Goal: Task Accomplishment & Management: Manage account settings

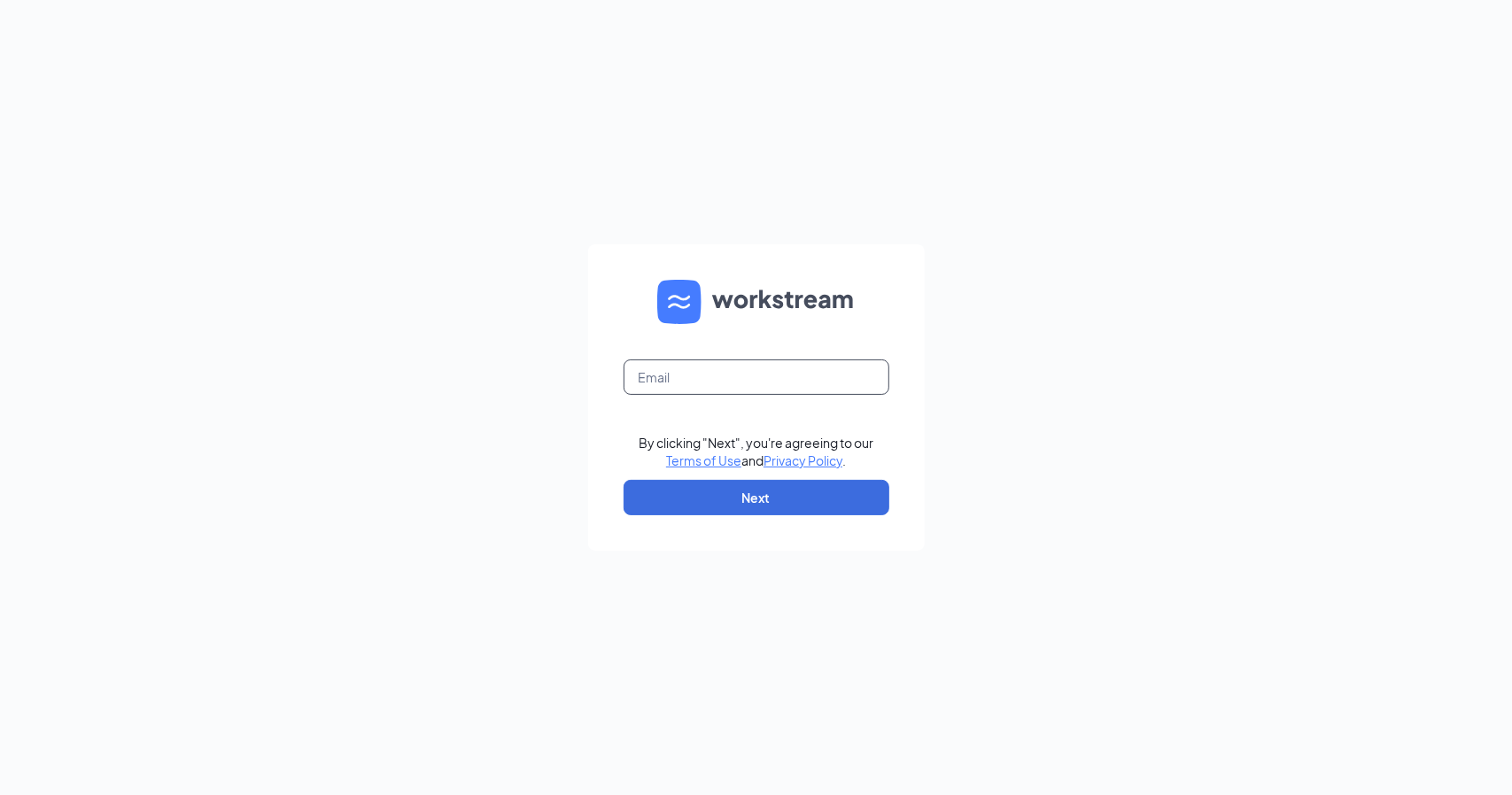
drag, startPoint x: 680, startPoint y: 367, endPoint x: 690, endPoint y: 378, distance: 14.9
click at [690, 378] on input "text" at bounding box center [757, 377] width 266 height 35
type input "cleolover1@hotmail.com"
click at [723, 486] on button "Next" at bounding box center [757, 498] width 266 height 35
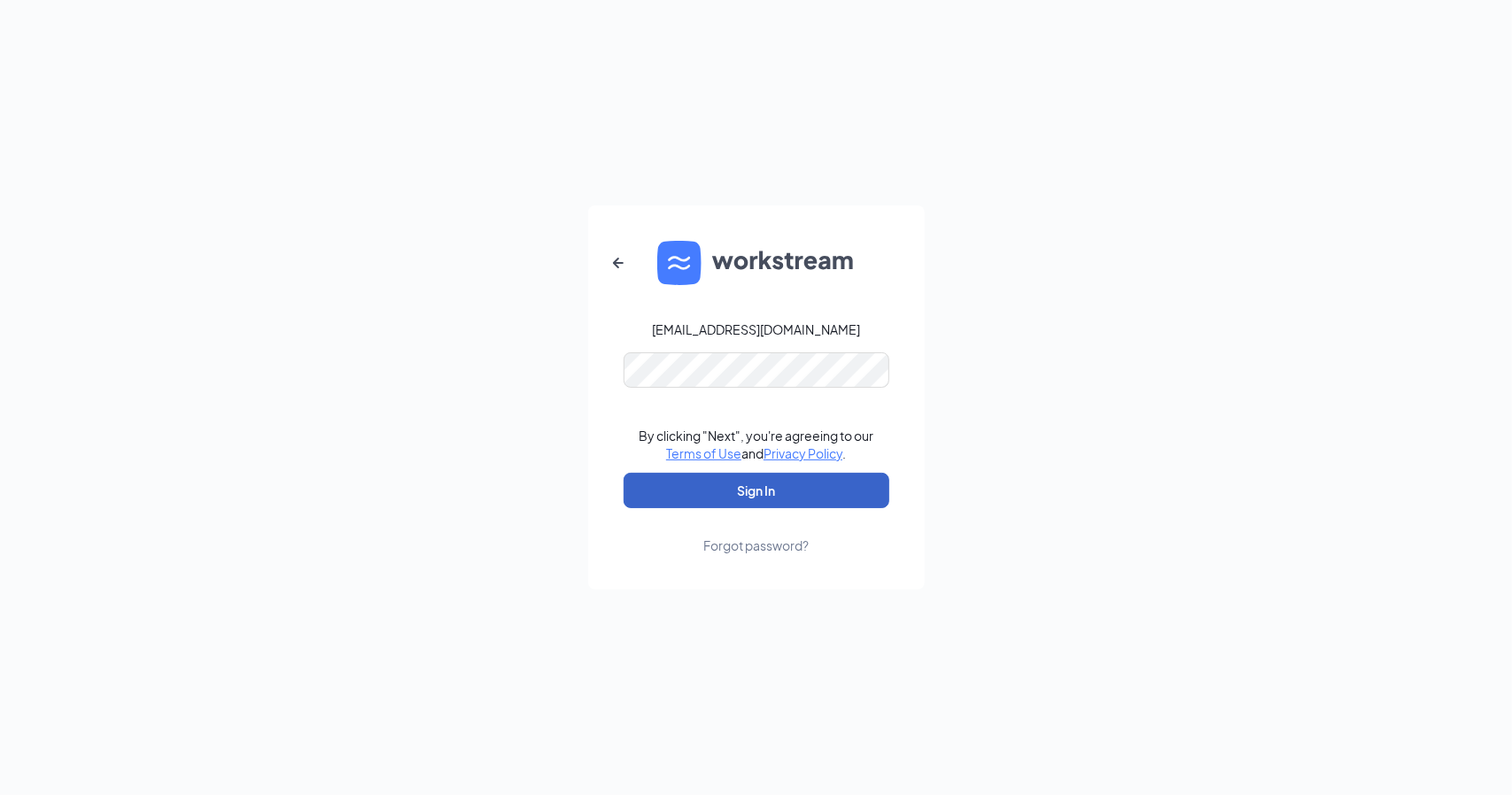
click at [828, 484] on button "Sign In" at bounding box center [757, 490] width 266 height 35
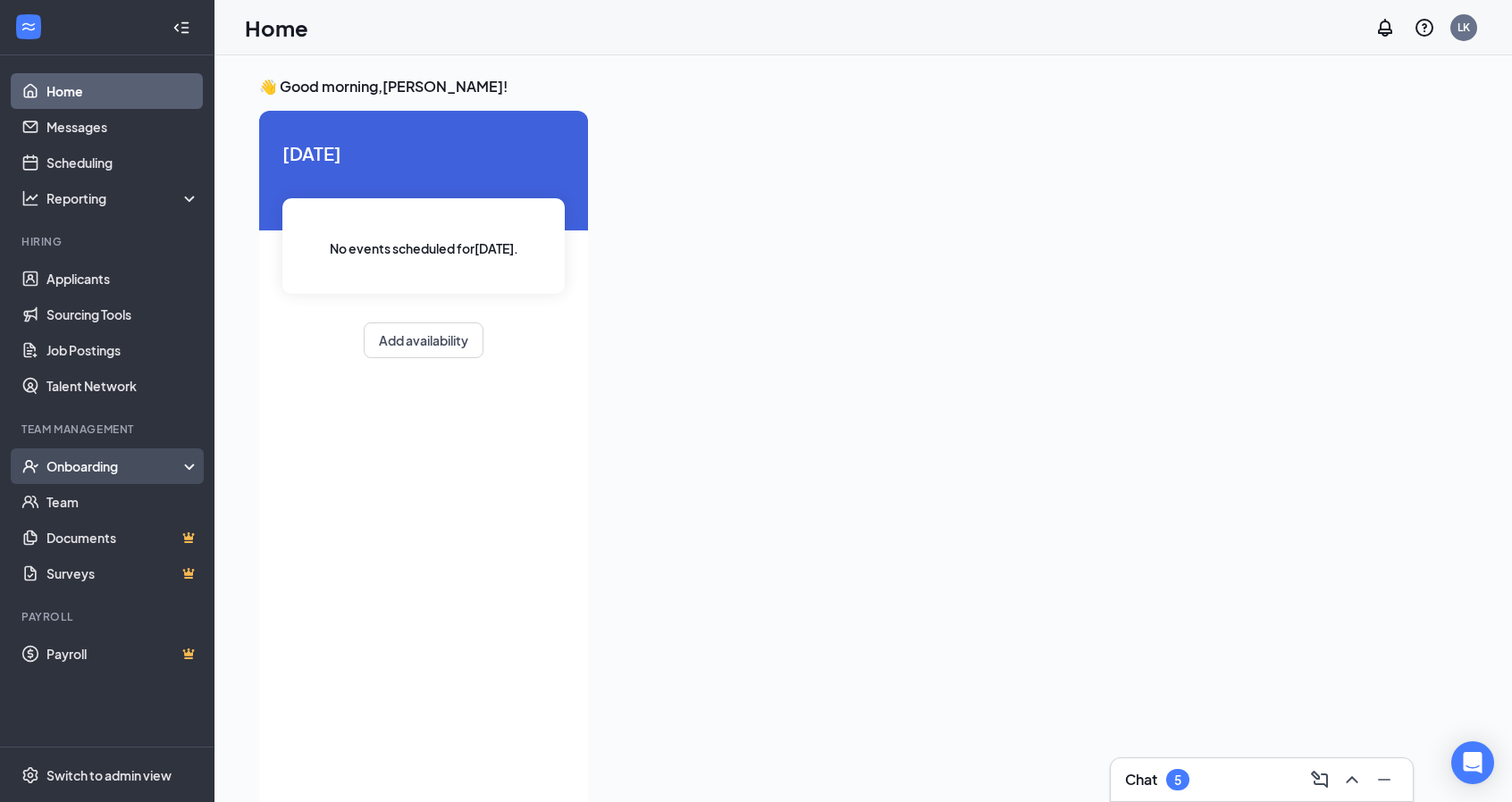
click at [100, 467] on div "Onboarding" at bounding box center [116, 466] width 138 height 17
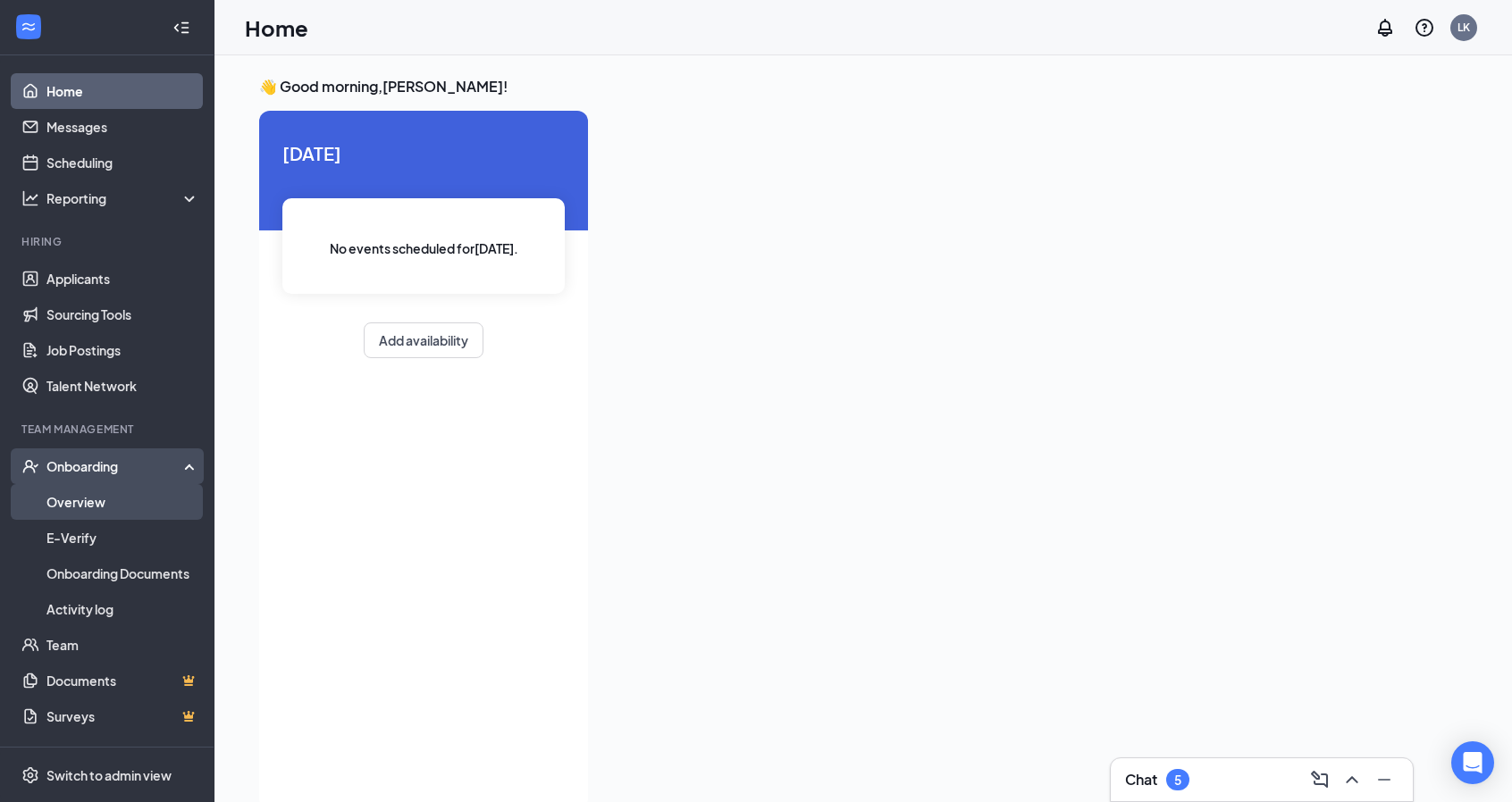
click at [106, 498] on link "Overview" at bounding box center [123, 502] width 153 height 36
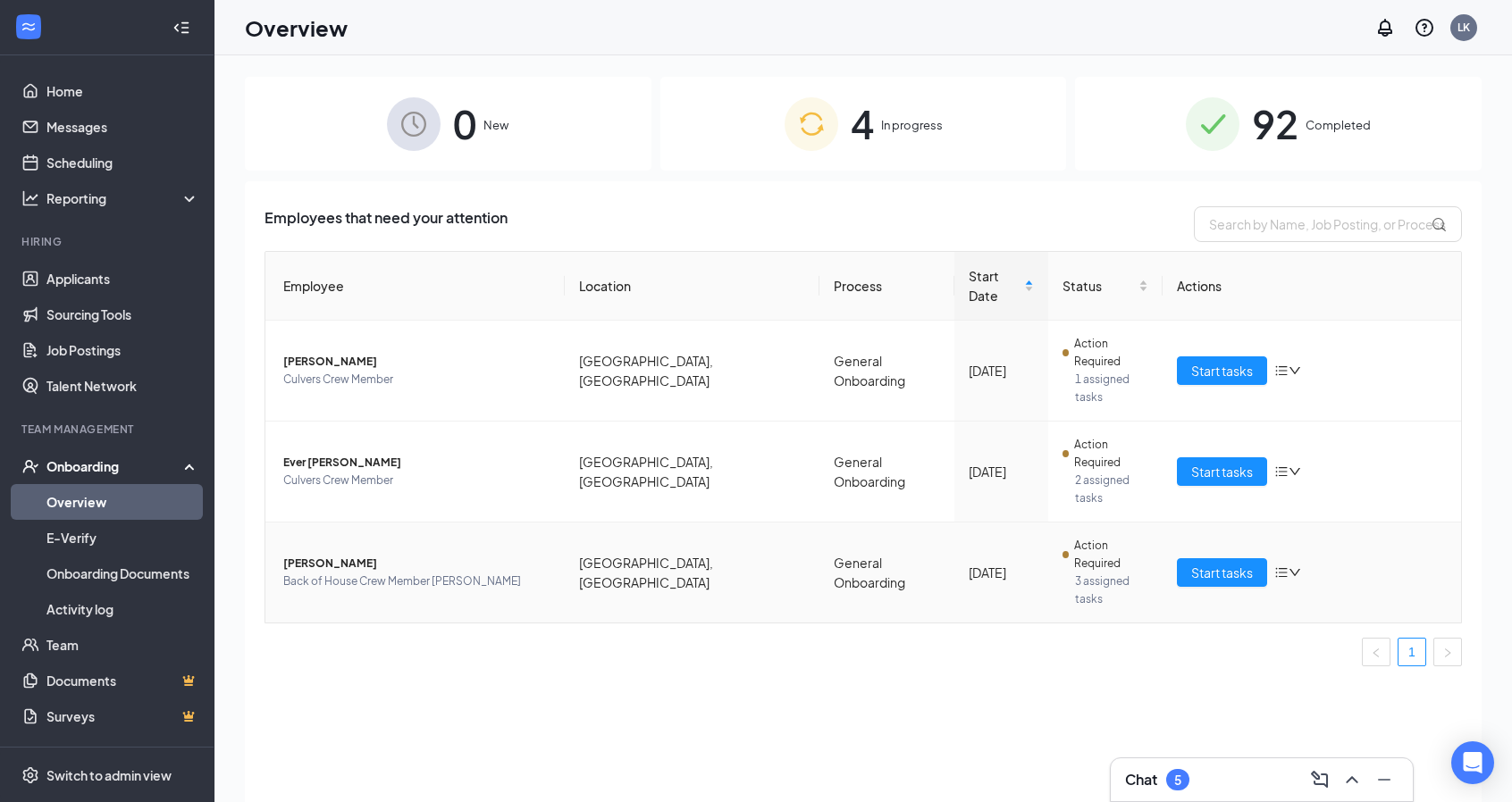
click at [336, 555] on span "[PERSON_NAME]" at bounding box center [417, 563] width 267 height 17
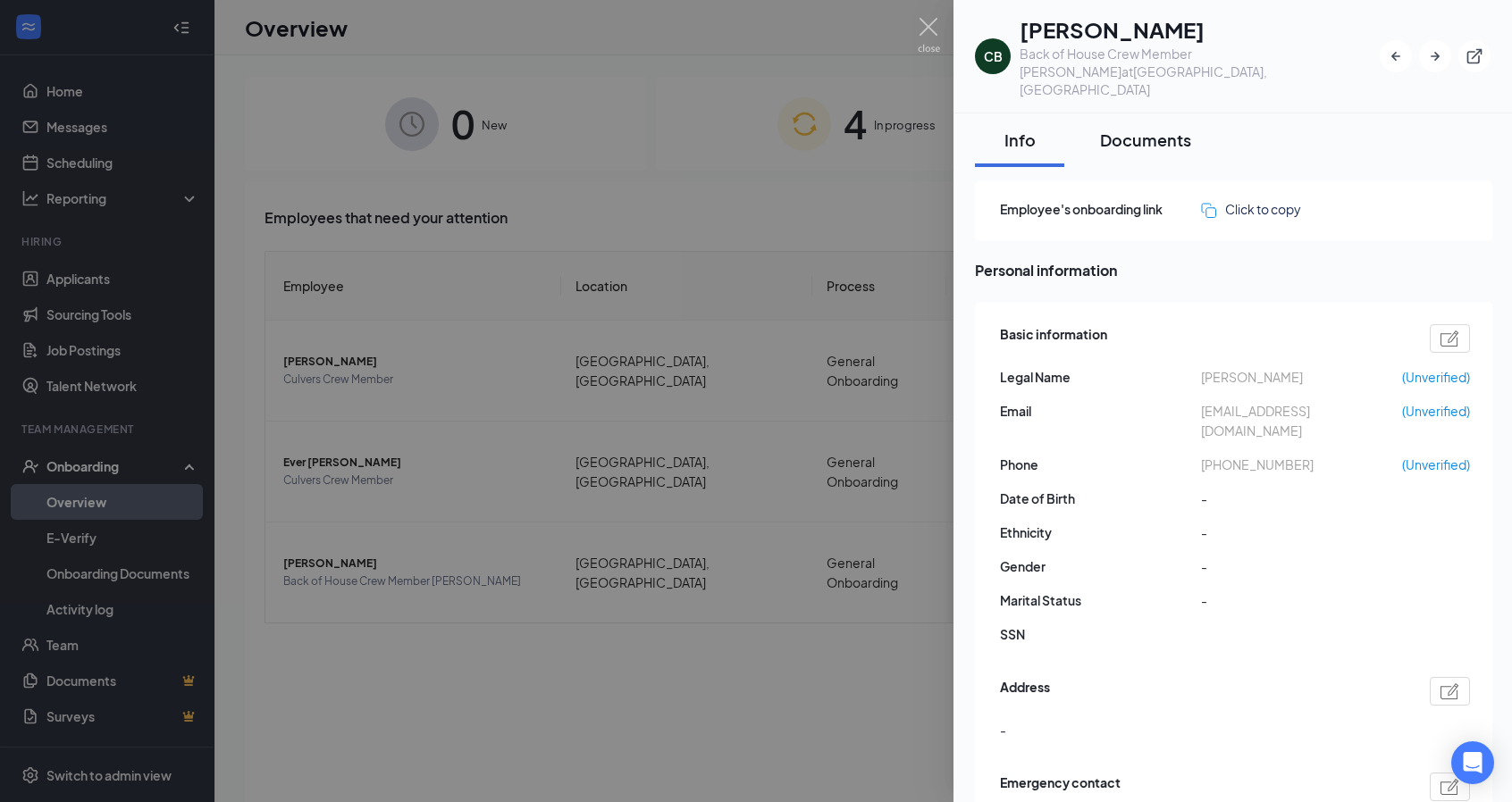
click at [1121, 128] on div "Documents" at bounding box center [1145, 139] width 91 height 22
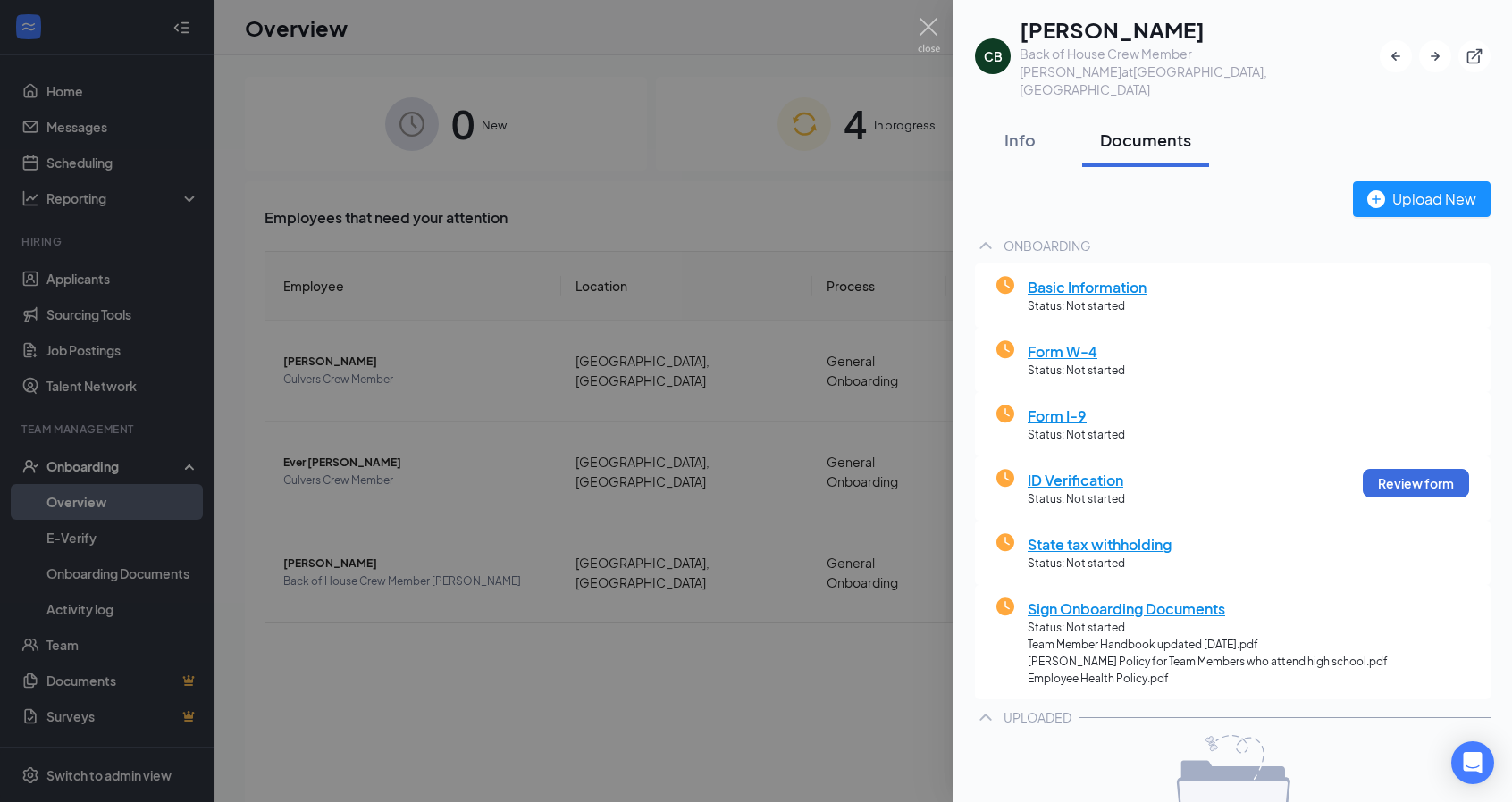
click at [768, 526] on div at bounding box center [756, 401] width 1512 height 802
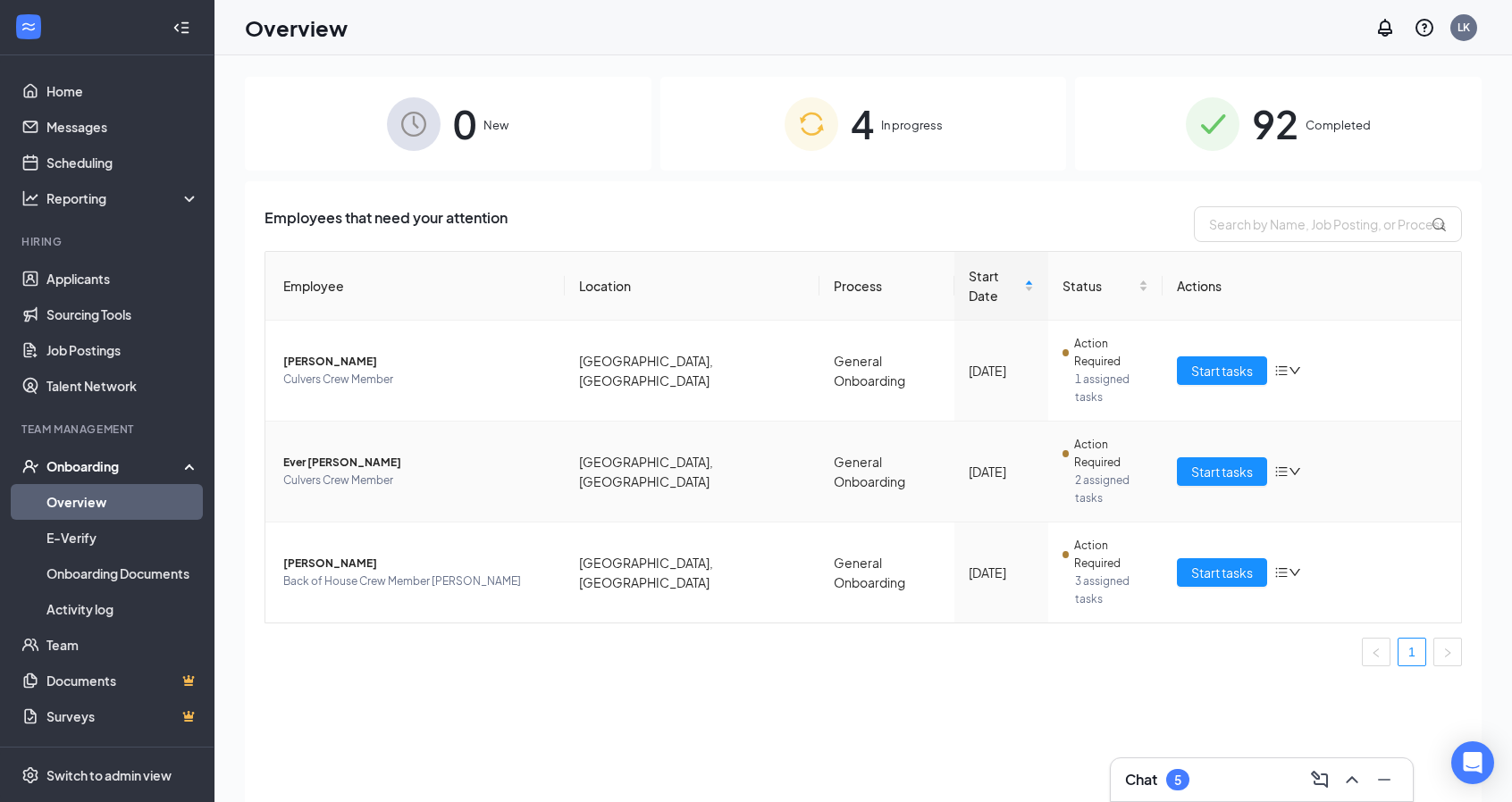
click at [322, 454] on span "Ever [PERSON_NAME]" at bounding box center [417, 462] width 267 height 17
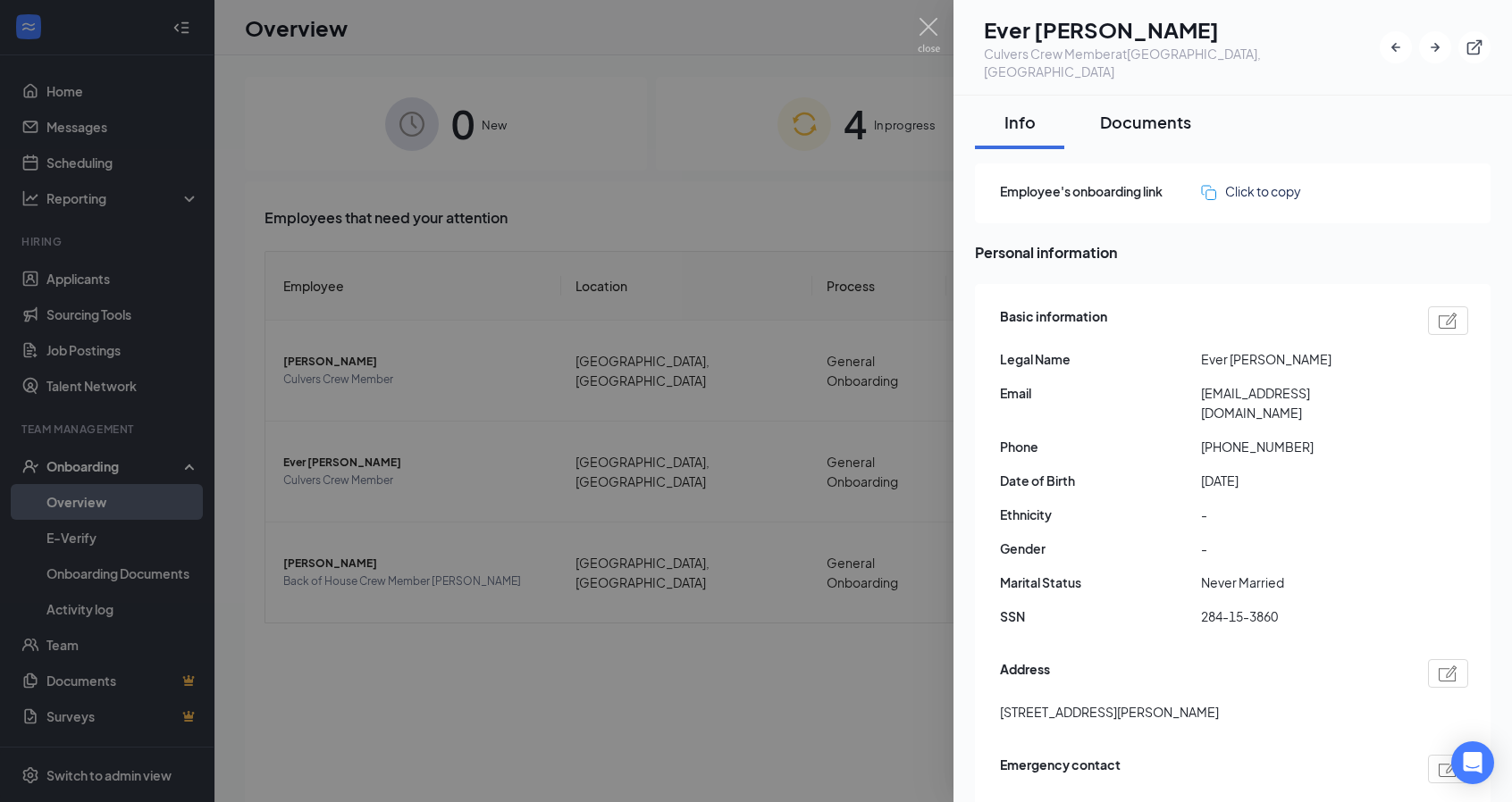
click at [1111, 111] on div "Documents" at bounding box center [1145, 122] width 91 height 22
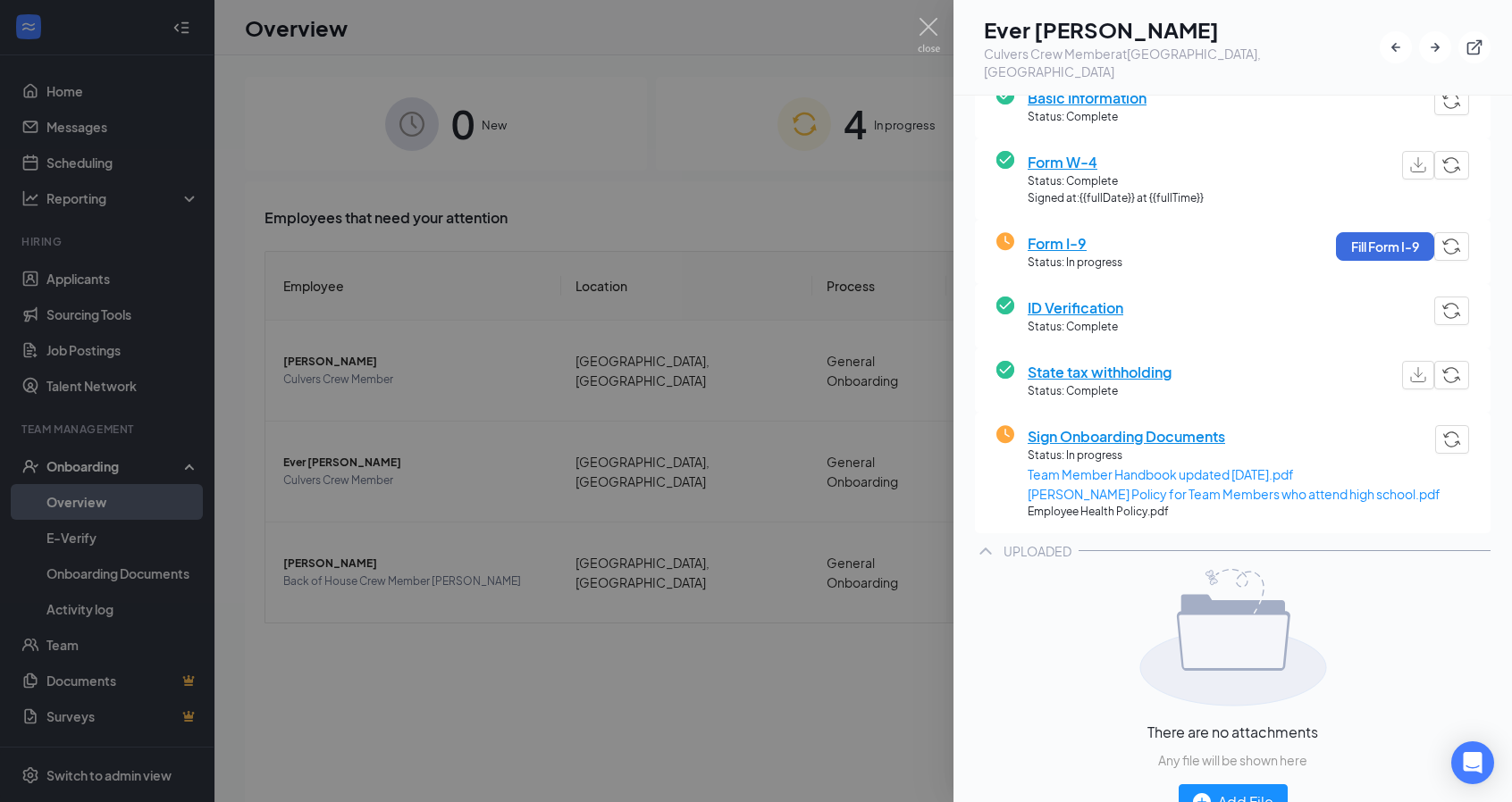
scroll to position [179, 0]
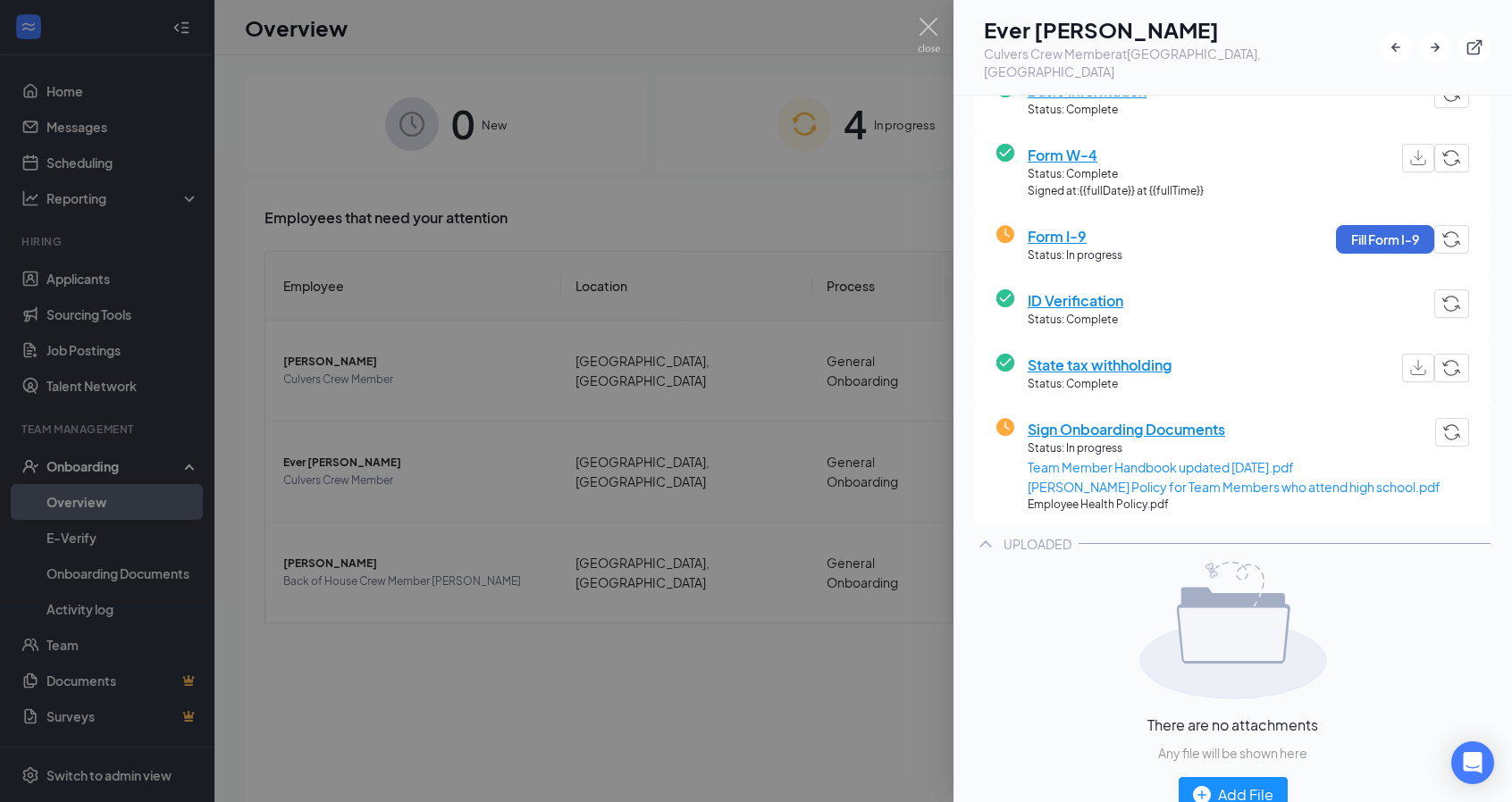
click at [1105, 418] on span "Sign Onboarding Documents" at bounding box center [1234, 429] width 413 height 22
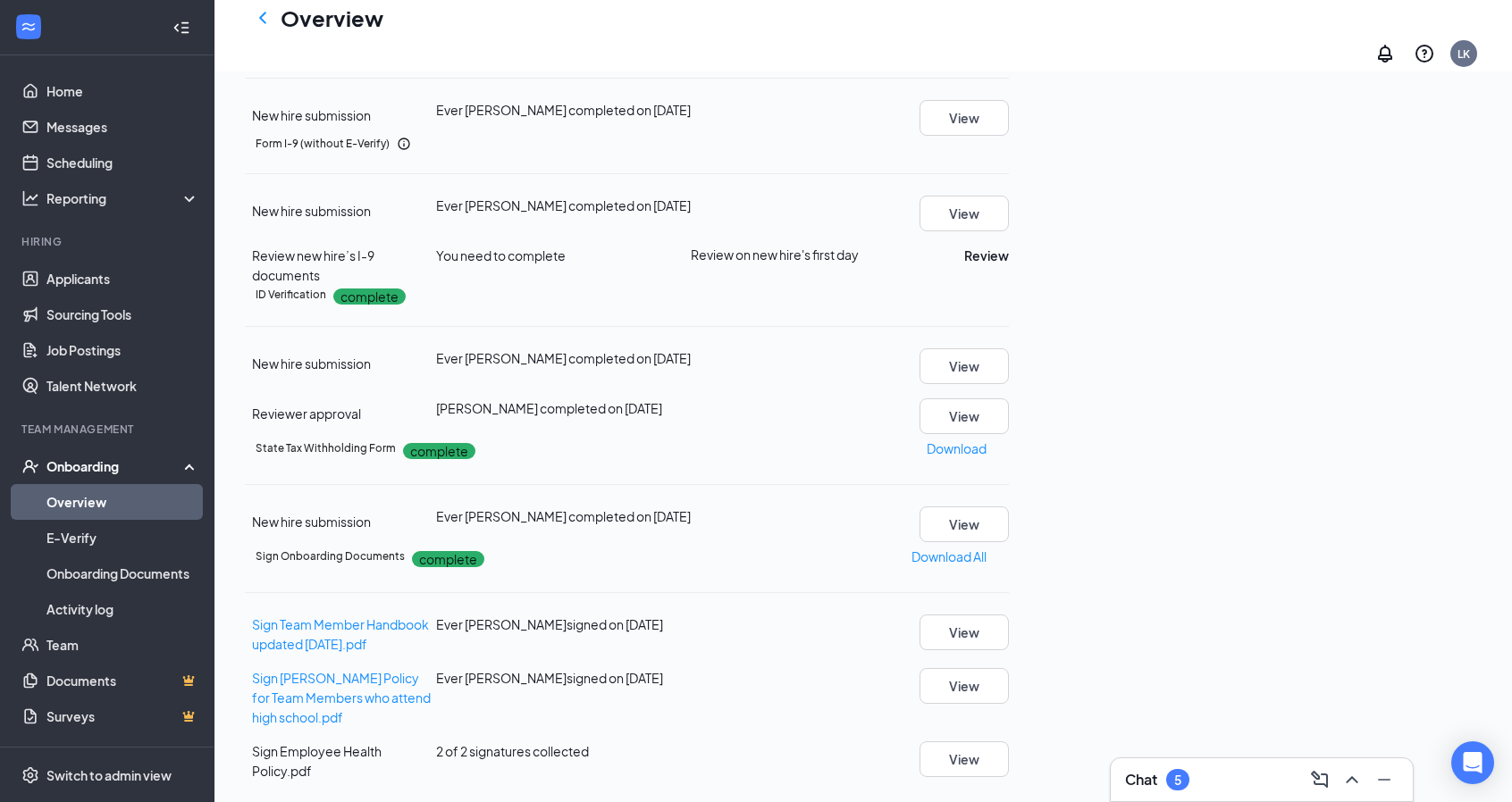
scroll to position [358, 0]
click at [1008, 434] on button "View" at bounding box center [963, 416] width 89 height 36
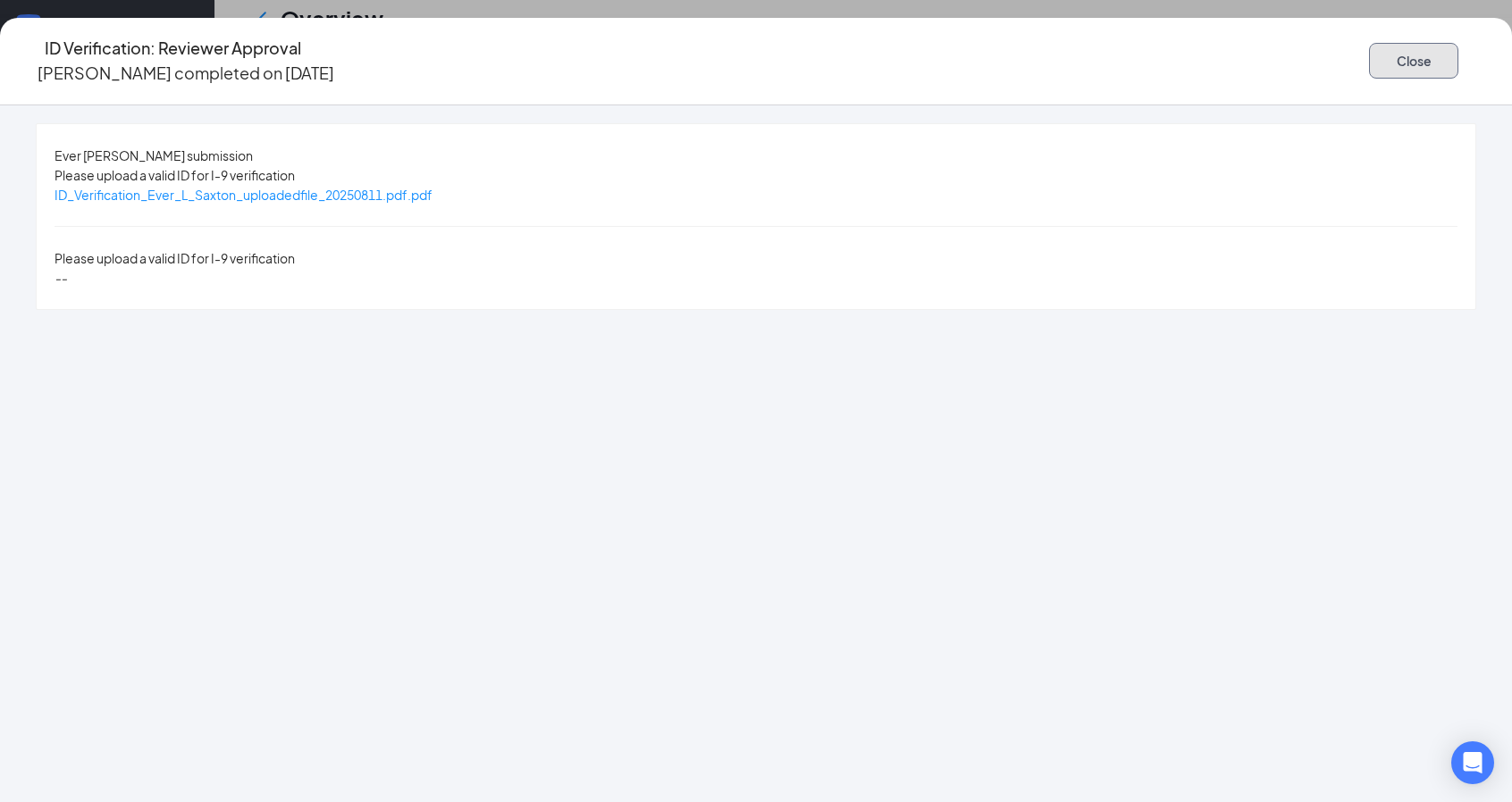
click at [1369, 46] on button "Close" at bounding box center [1413, 61] width 89 height 36
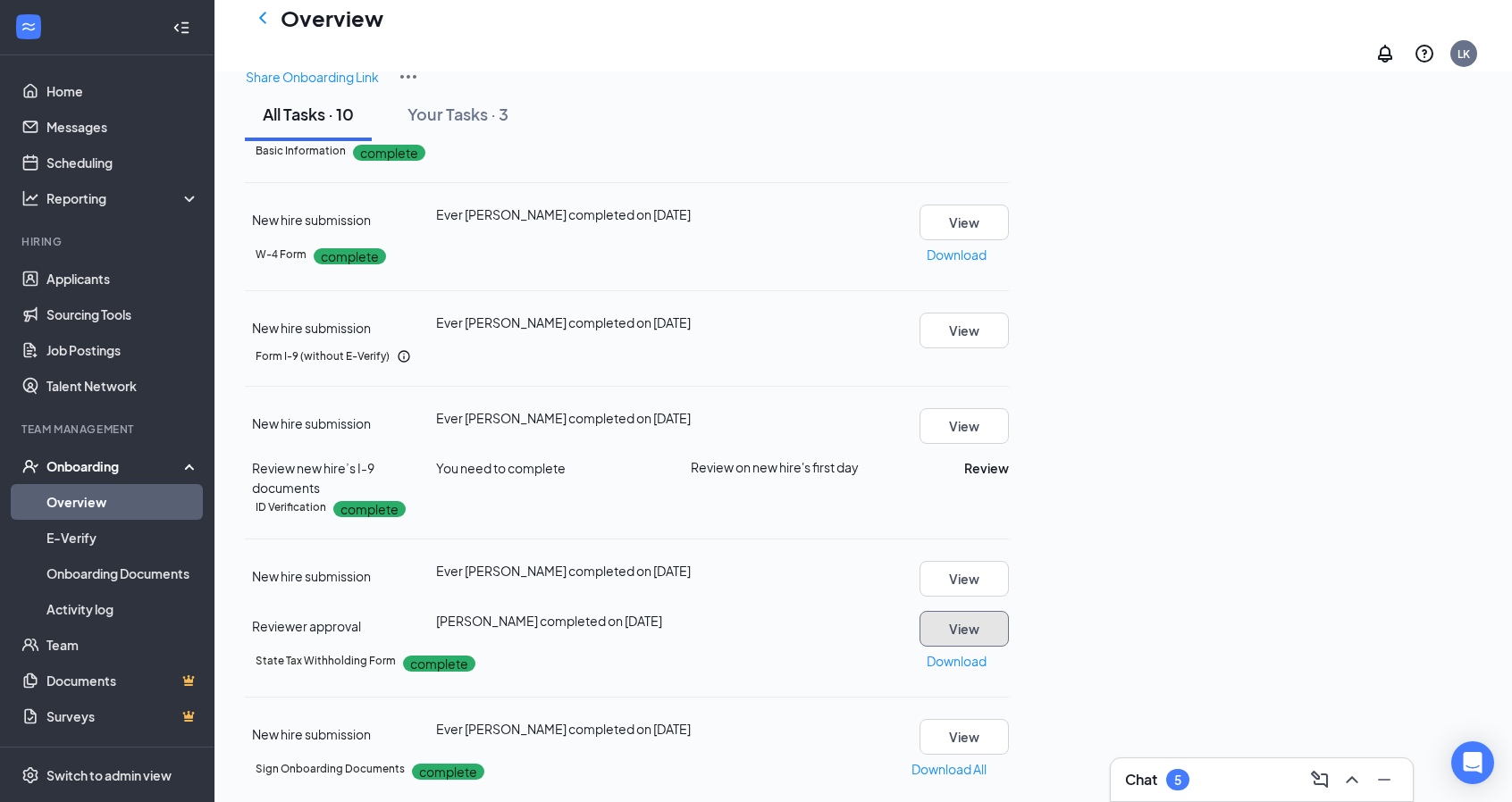
scroll to position [0, 0]
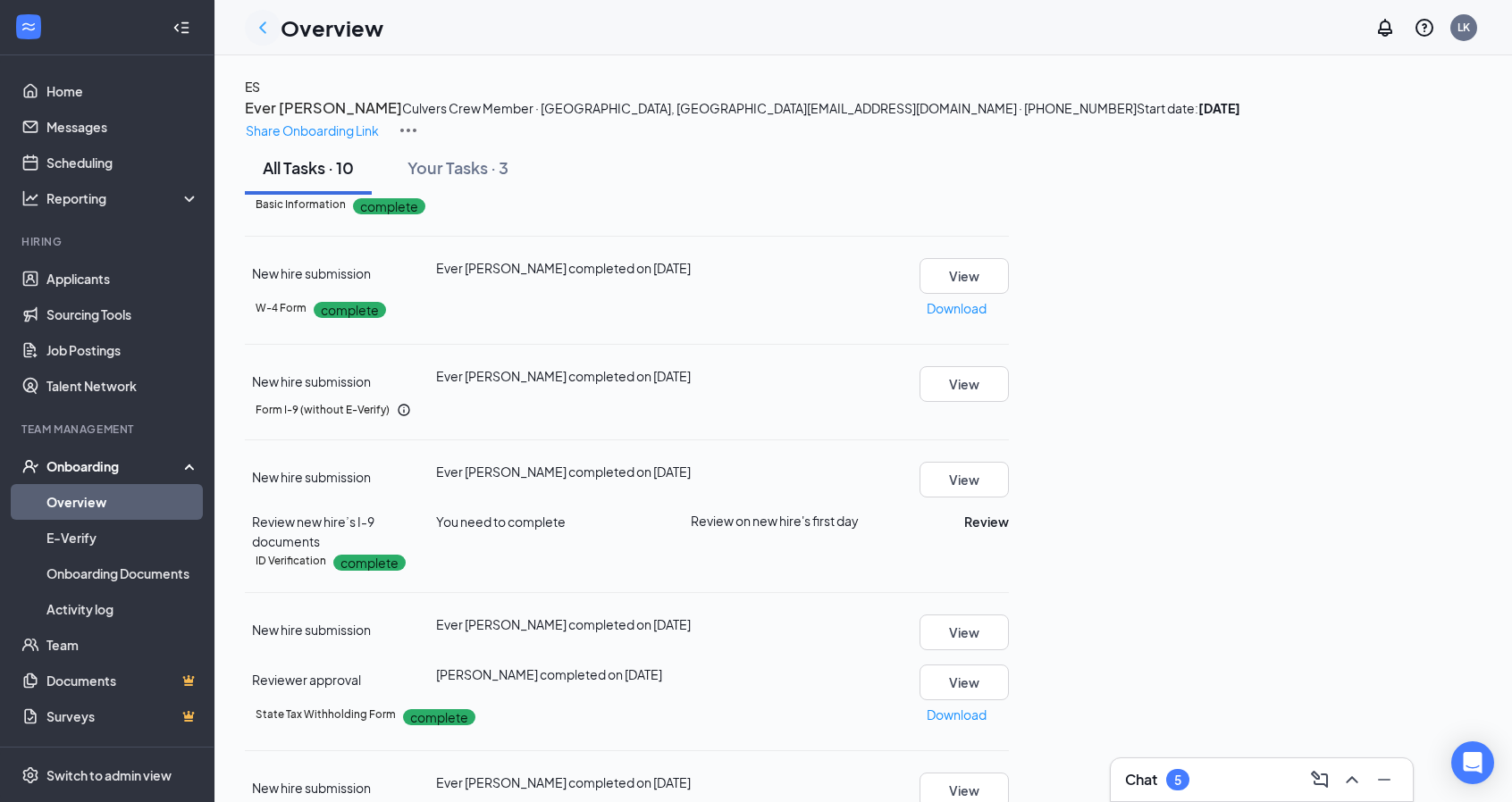
click at [261, 29] on icon "ChevronLeft" at bounding box center [262, 27] width 7 height 12
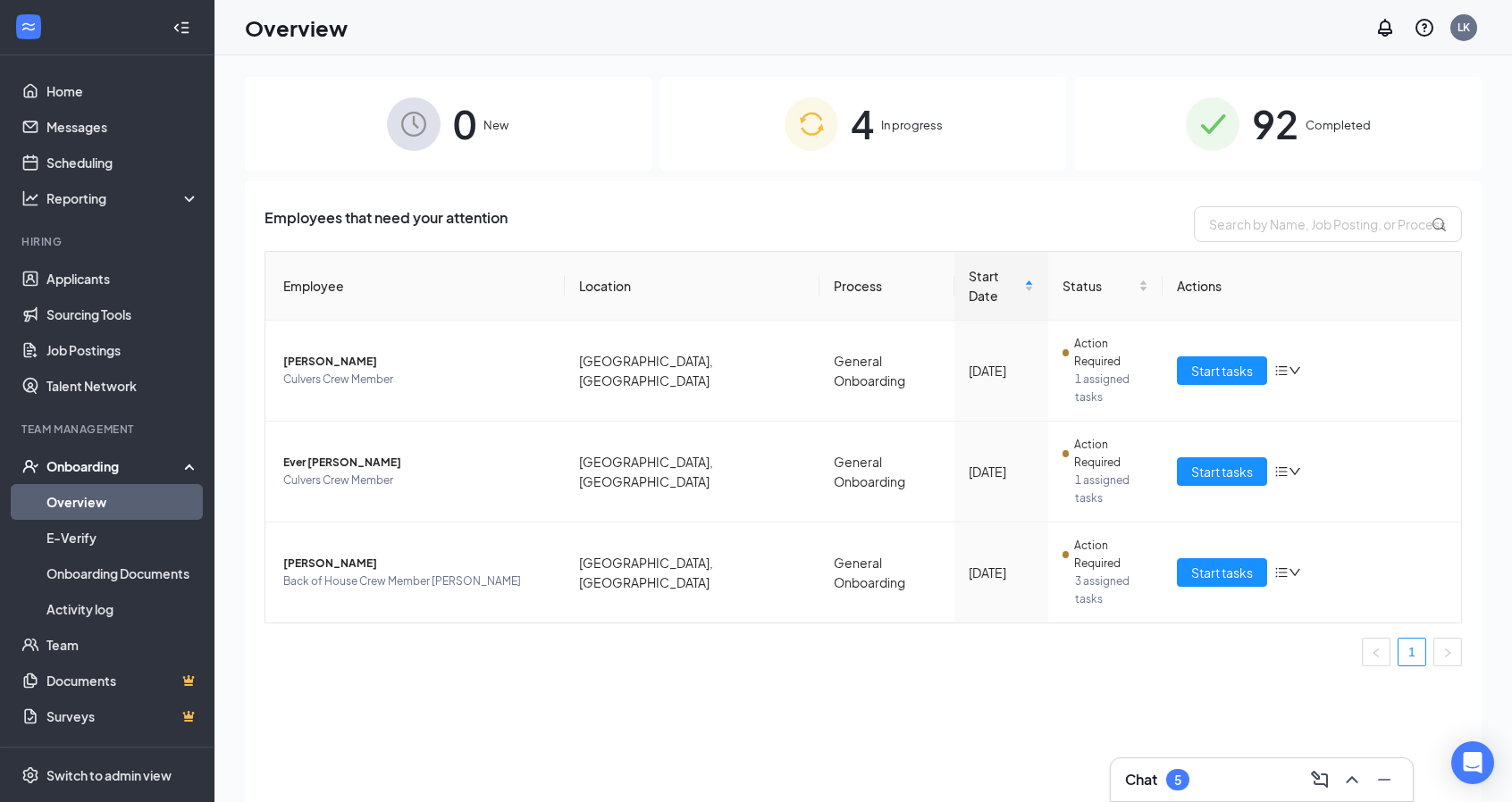
click at [1229, 118] on img at bounding box center [1212, 124] width 53 height 53
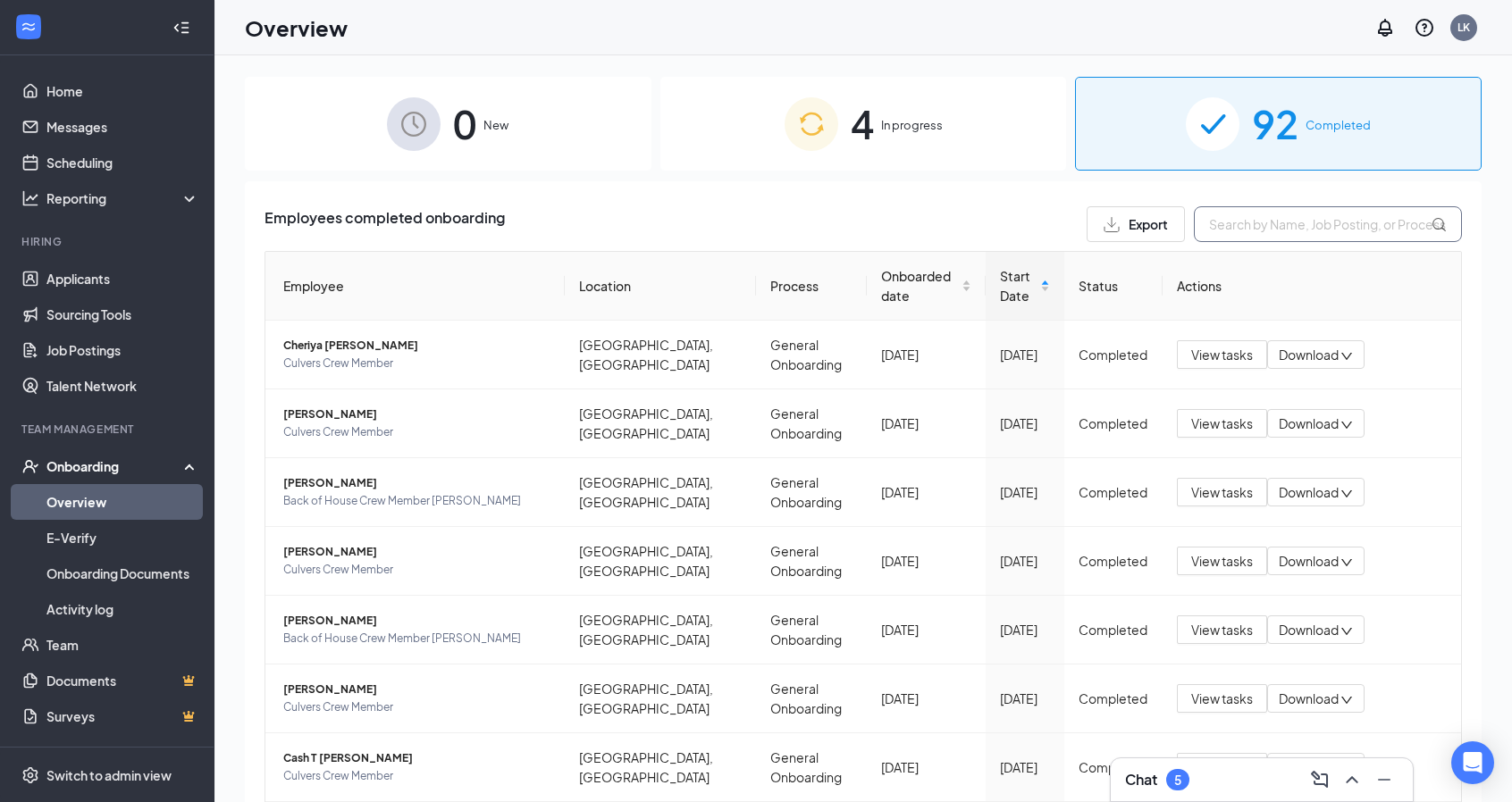
click at [1278, 225] on input "text" at bounding box center [1328, 224] width 268 height 36
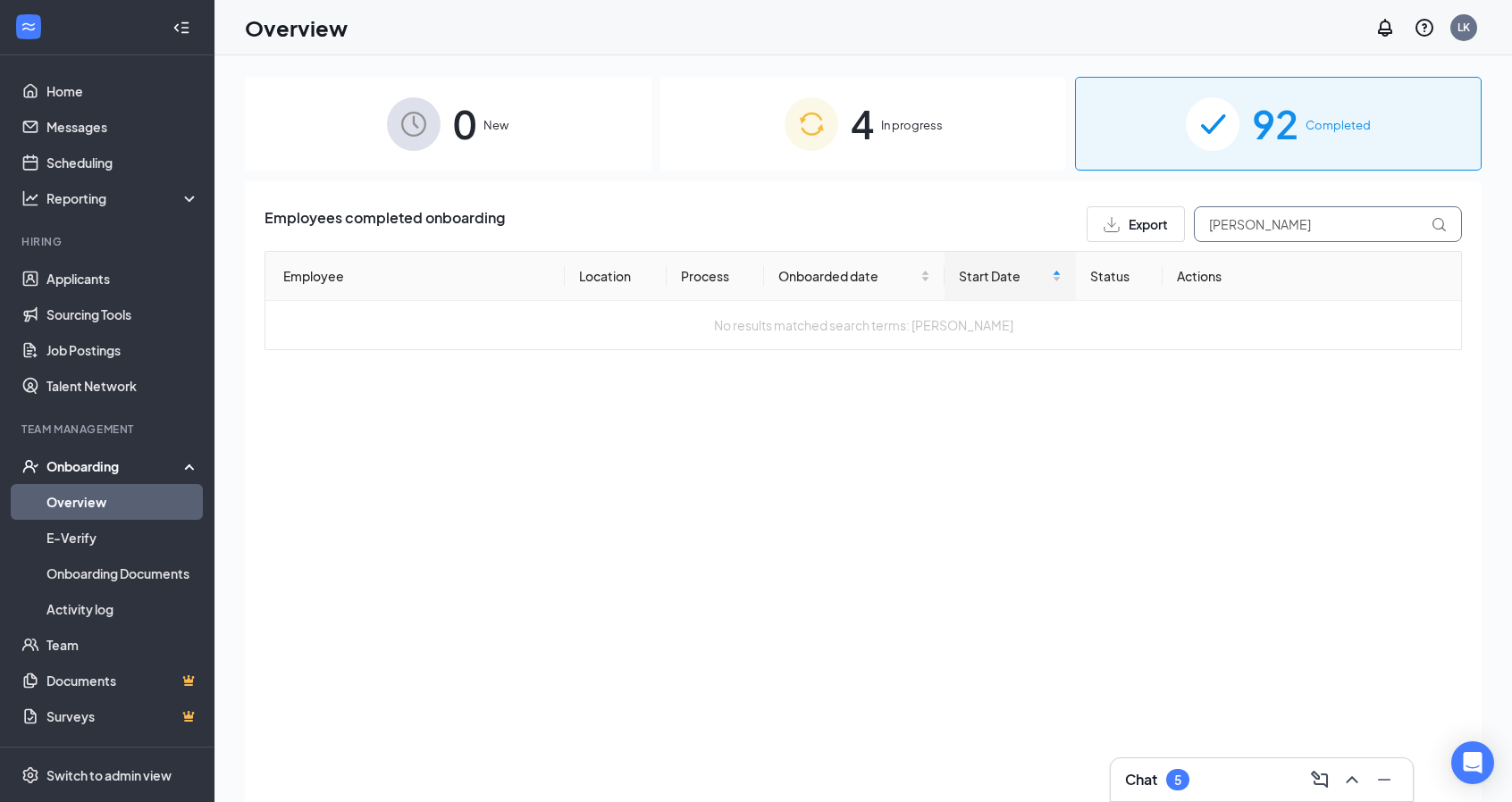
type input "[PERSON_NAME]"
click at [945, 131] on div "4 In progress" at bounding box center [863, 124] width 406 height 94
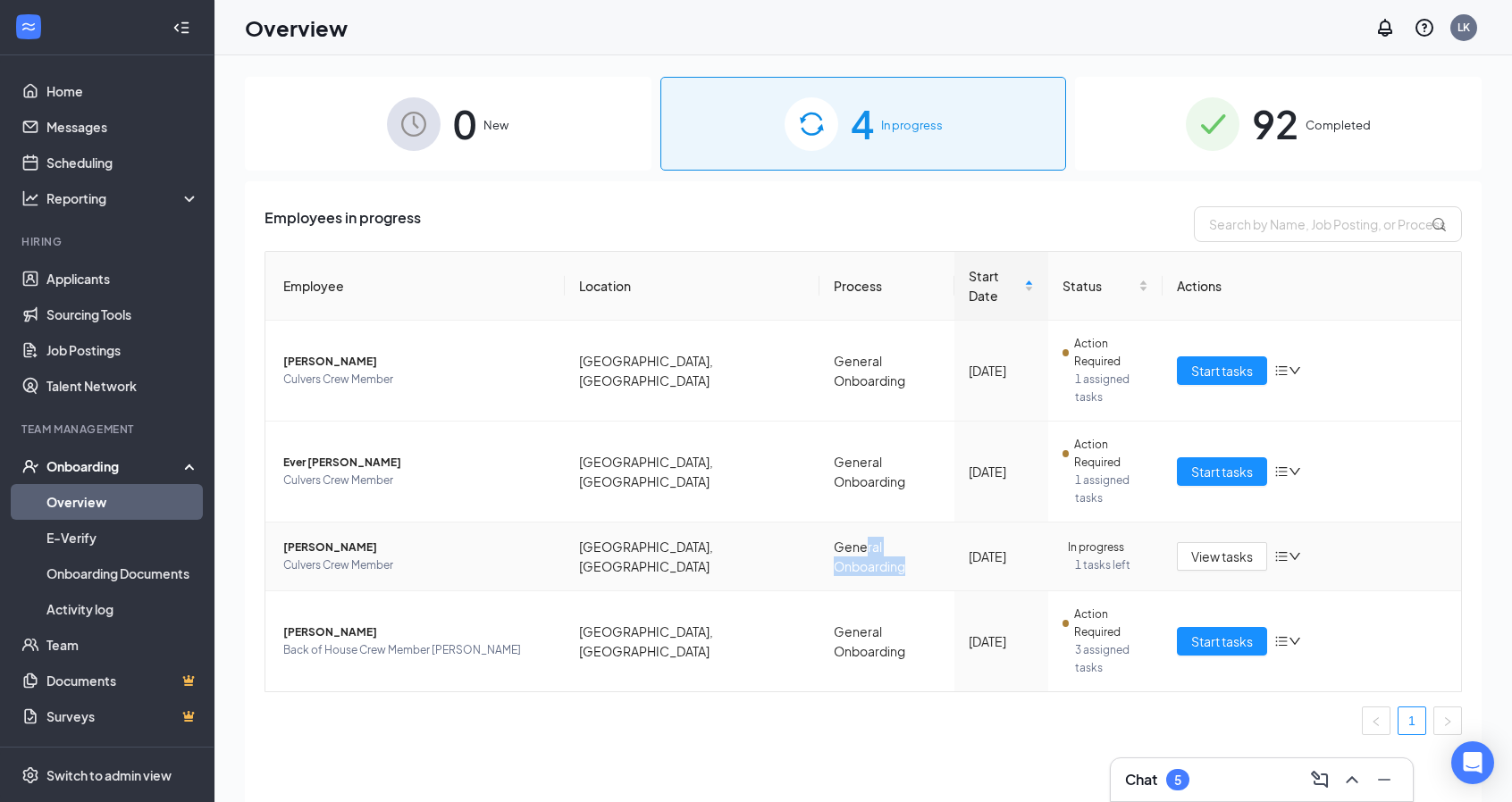
click at [858, 523] on td "General Onboarding" at bounding box center [886, 557] width 135 height 69
click at [424, 557] on span "Culvers Crew Member" at bounding box center [417, 565] width 267 height 17
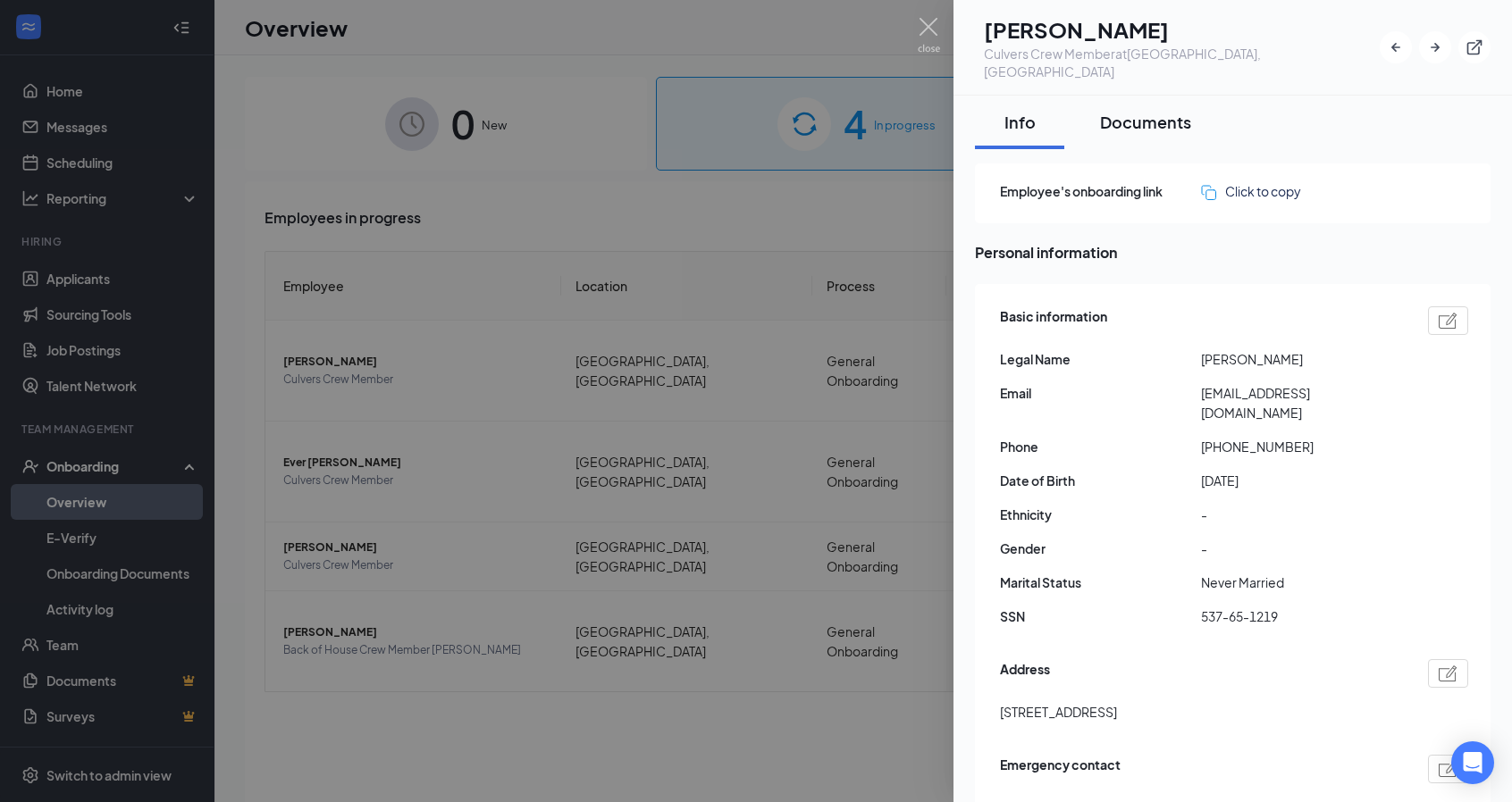
click at [1182, 111] on div "Documents" at bounding box center [1145, 122] width 91 height 22
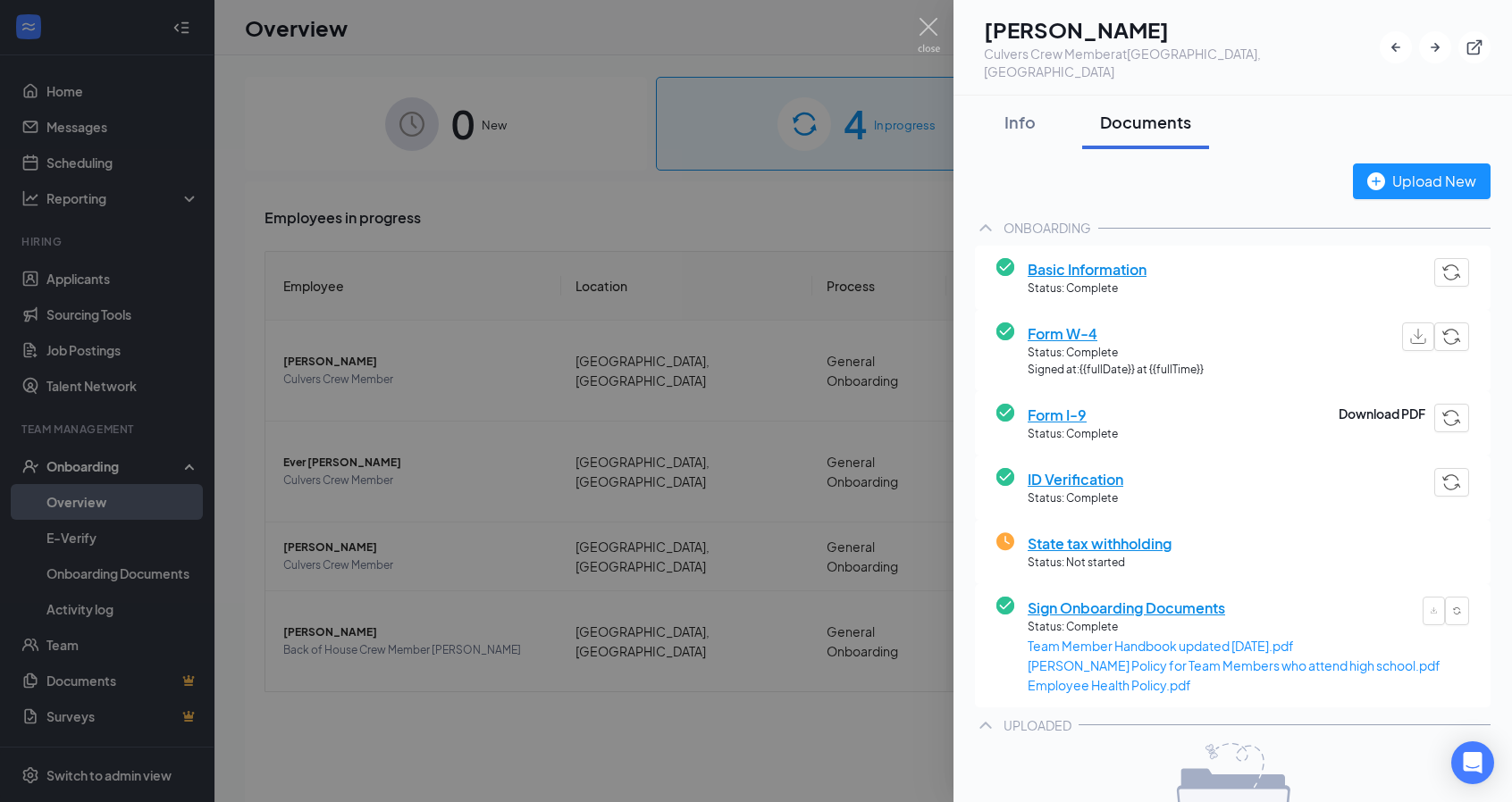
click at [1100, 468] on span "ID Verification" at bounding box center [1075, 479] width 95 height 22
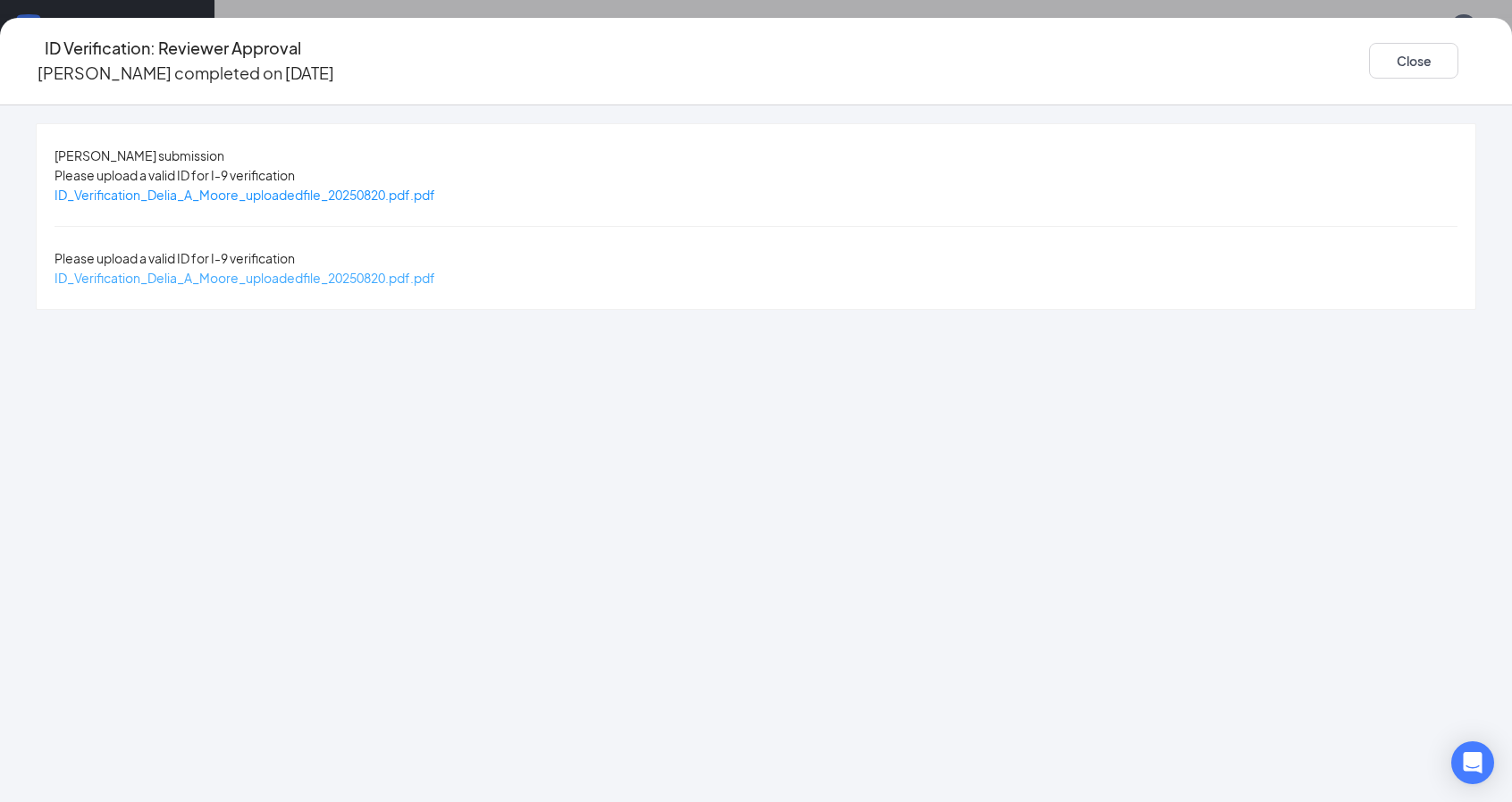
click at [435, 270] on span "ID_Verification_Delia_A_Moore_uploadedfile_20250820.pdf.pdf" at bounding box center [244, 278] width 381 height 17
click at [400, 192] on span "ID_Verification_Delia_A_Moore_uploadedfile_20250820.pdf.pdf" at bounding box center [244, 195] width 381 height 17
click at [1369, 58] on button "Close" at bounding box center [1413, 61] width 89 height 36
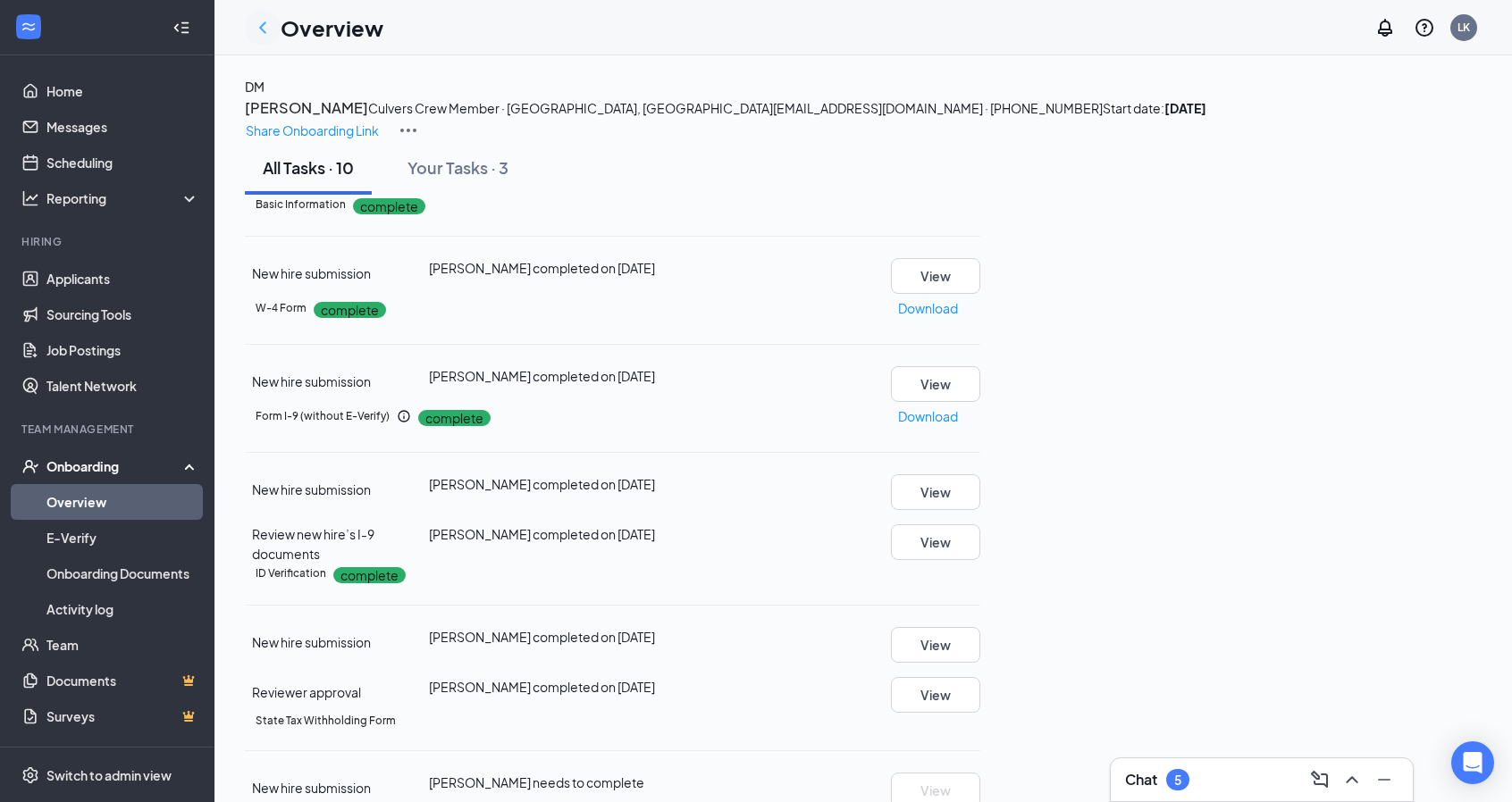
click at [264, 33] on icon "ChevronLeft" at bounding box center [262, 28] width 21 height 21
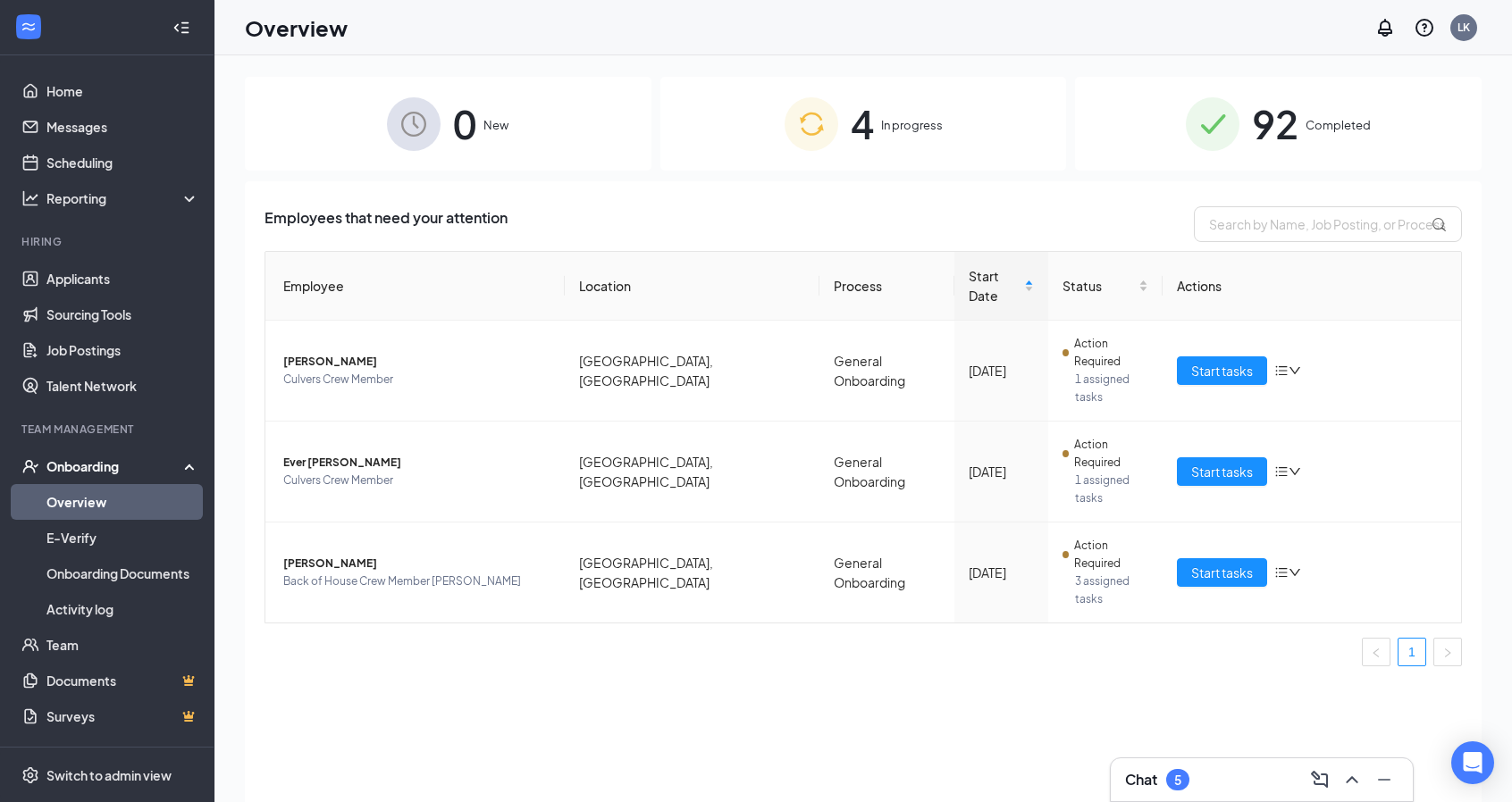
click at [878, 139] on div "4 In progress" at bounding box center [863, 124] width 406 height 94
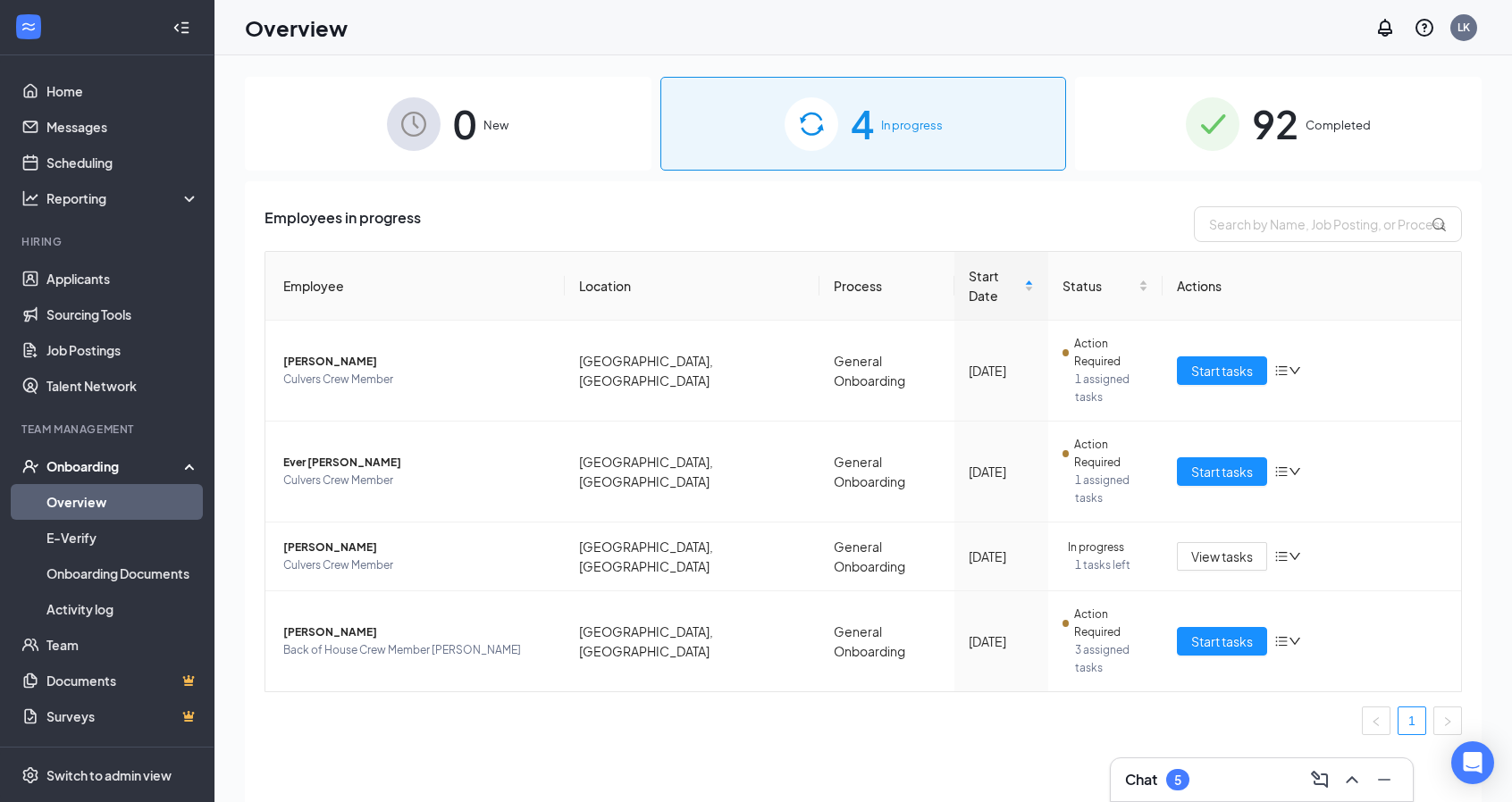
click at [1298, 102] on span "92" at bounding box center [1274, 123] width 47 height 61
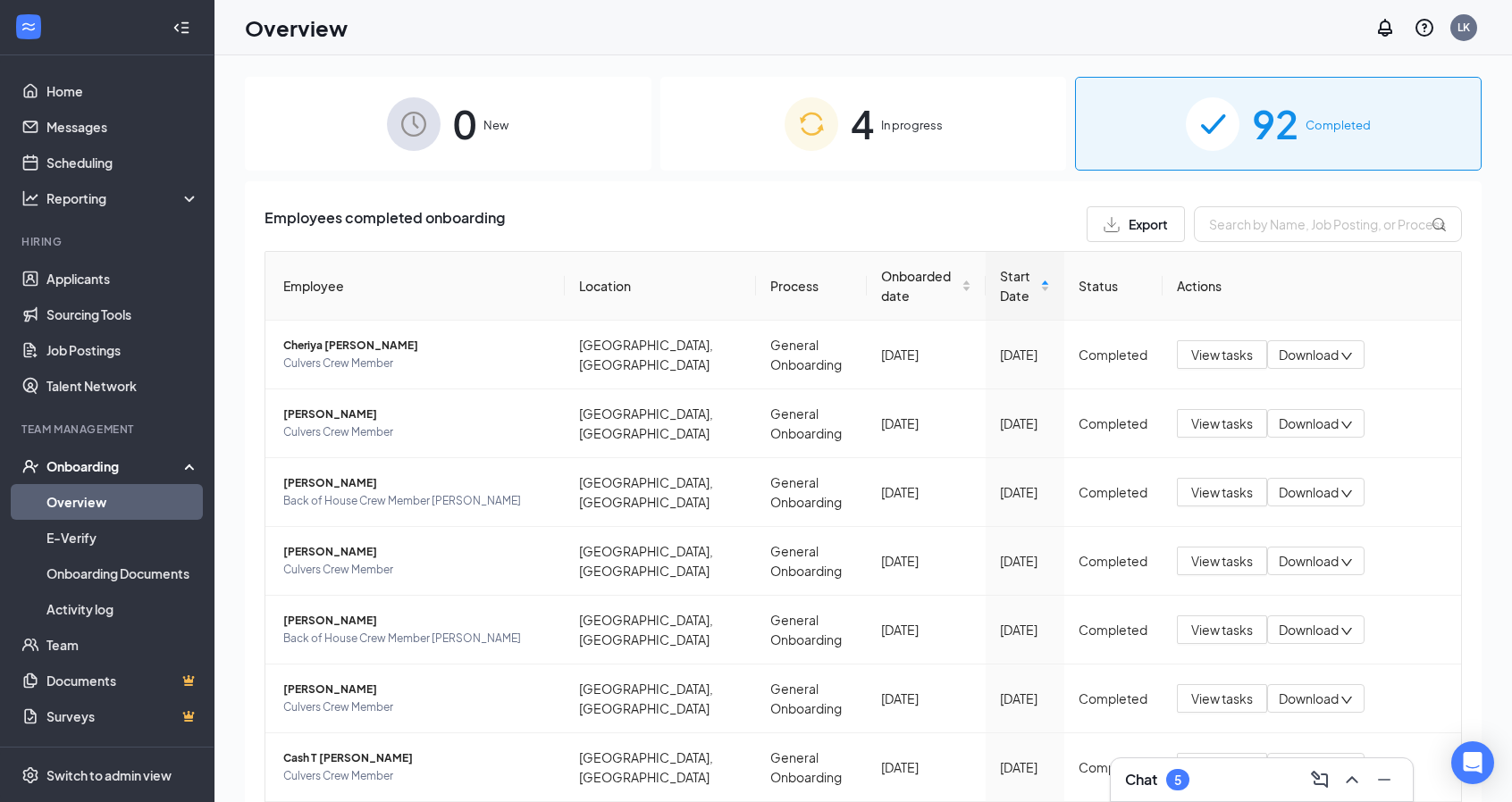
click at [881, 130] on span "In progress" at bounding box center [911, 125] width 61 height 17
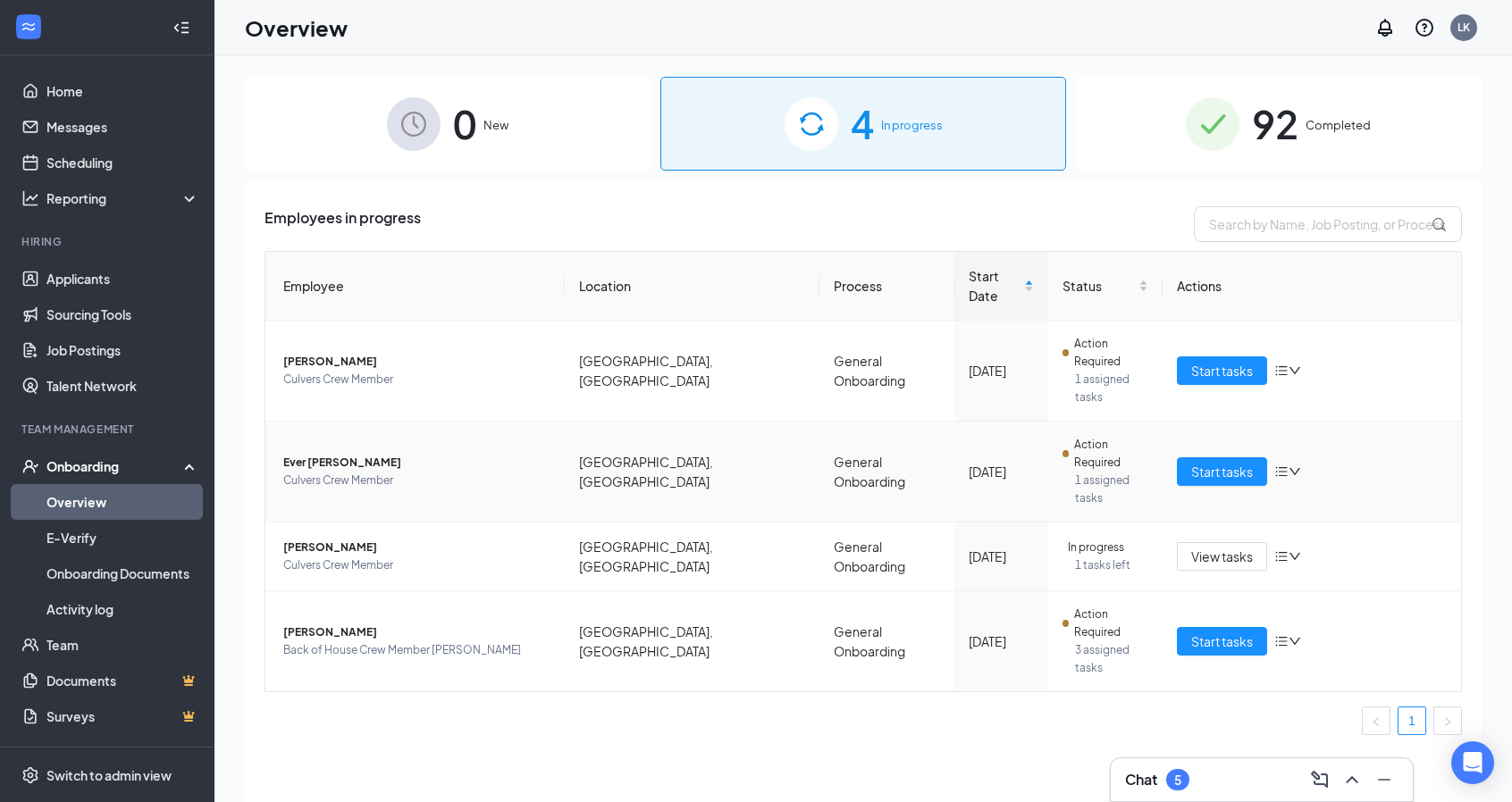
click at [1282, 464] on icon "bars" at bounding box center [1282, 472] width 15 height 15
click at [1309, 494] on div "Remove from onboarding" at bounding box center [1361, 483] width 152 height 19
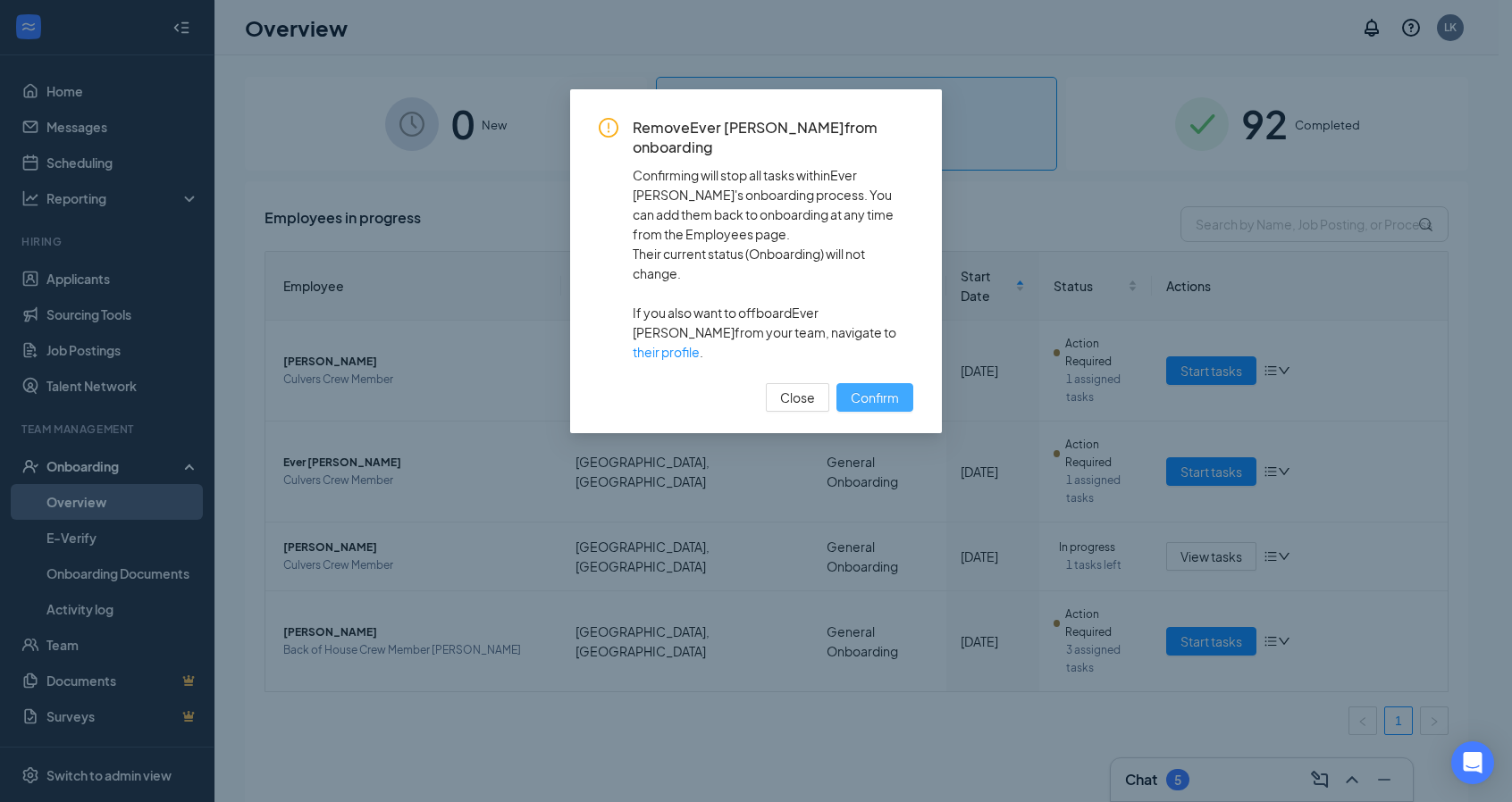
click at [869, 388] on span "Confirm" at bounding box center [874, 397] width 49 height 19
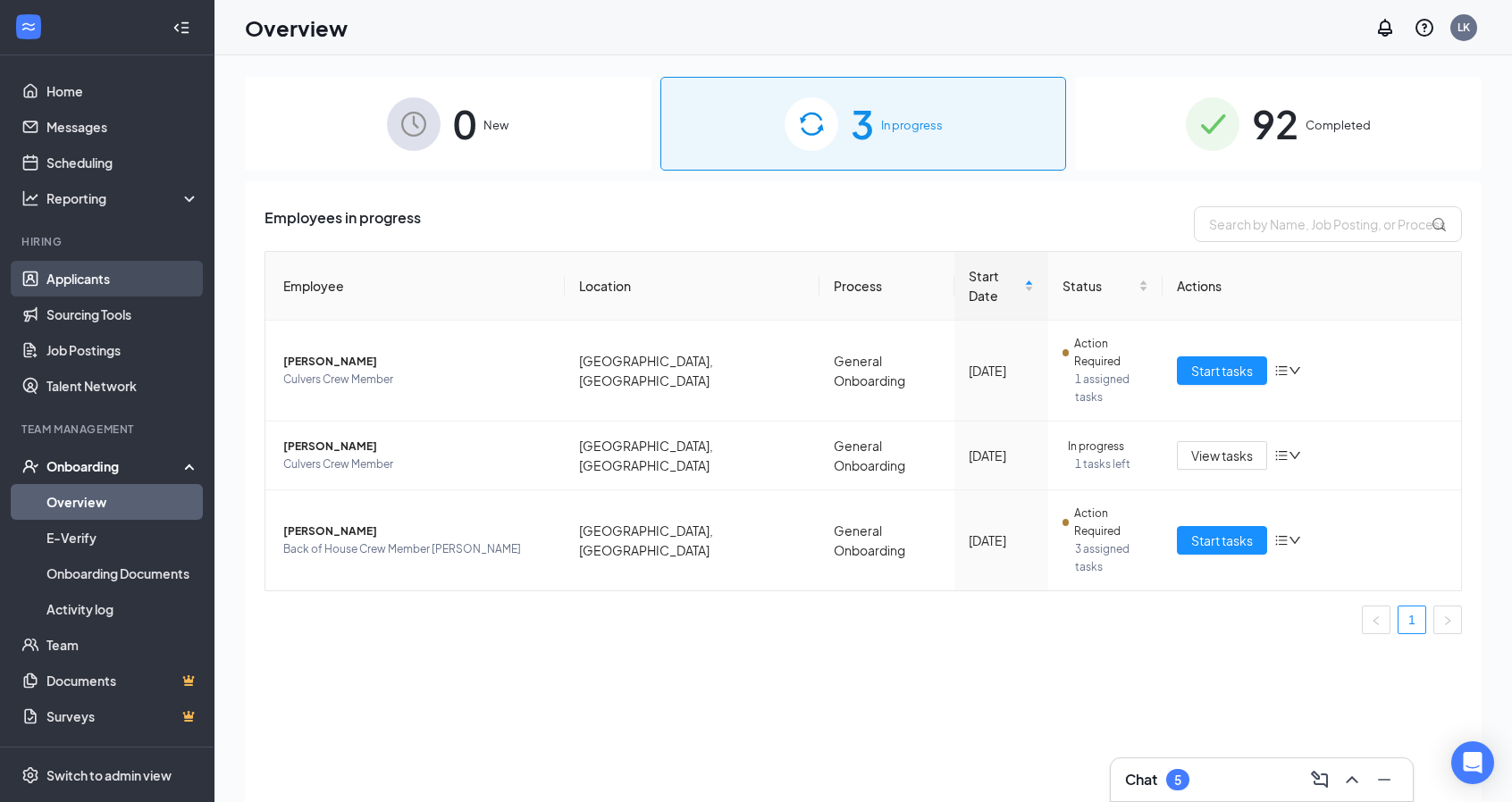
click at [90, 284] on link "Applicants" at bounding box center [123, 278] width 153 height 36
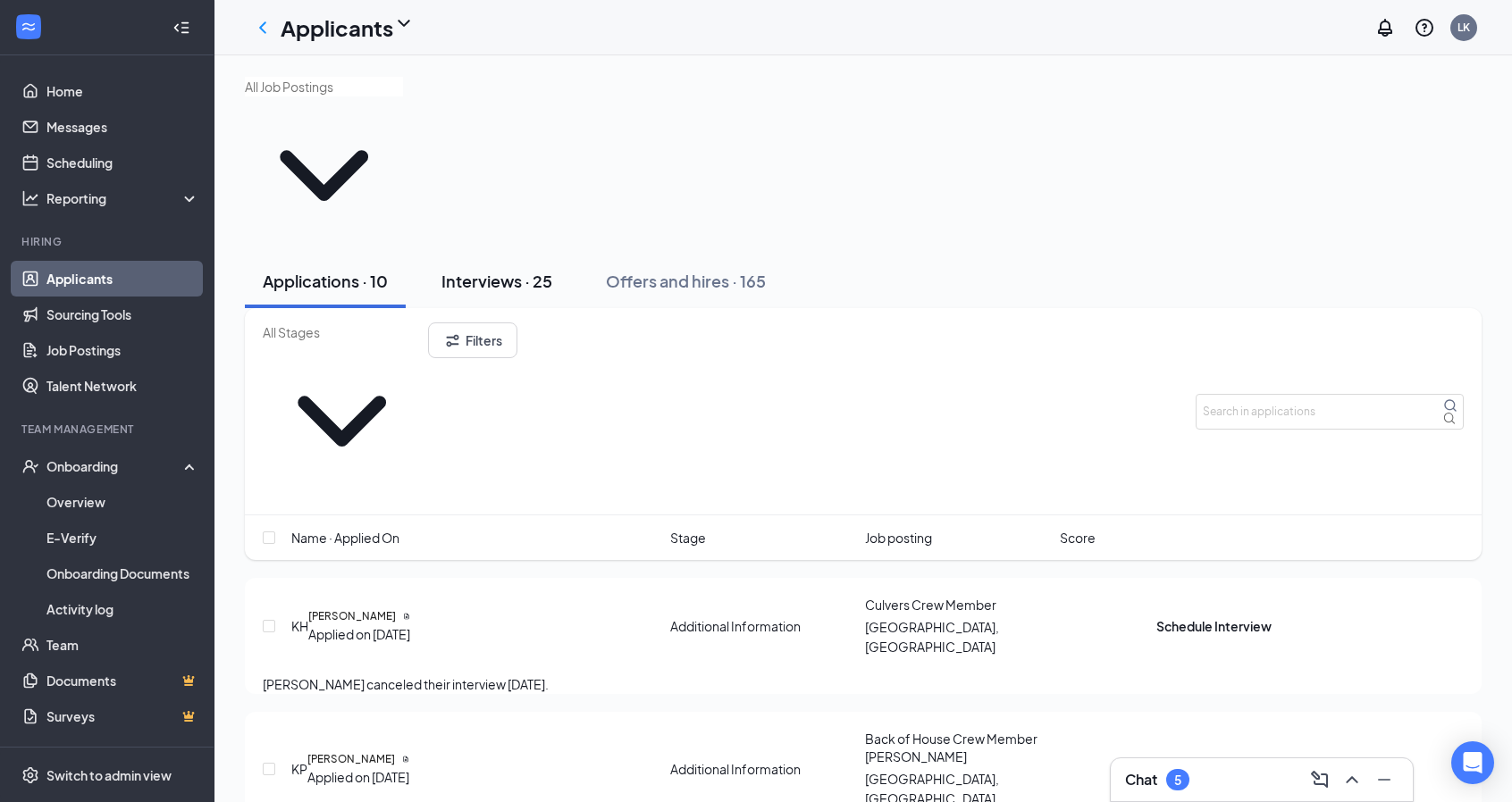
click at [523, 270] on div "Interviews · 25" at bounding box center [496, 281] width 111 height 22
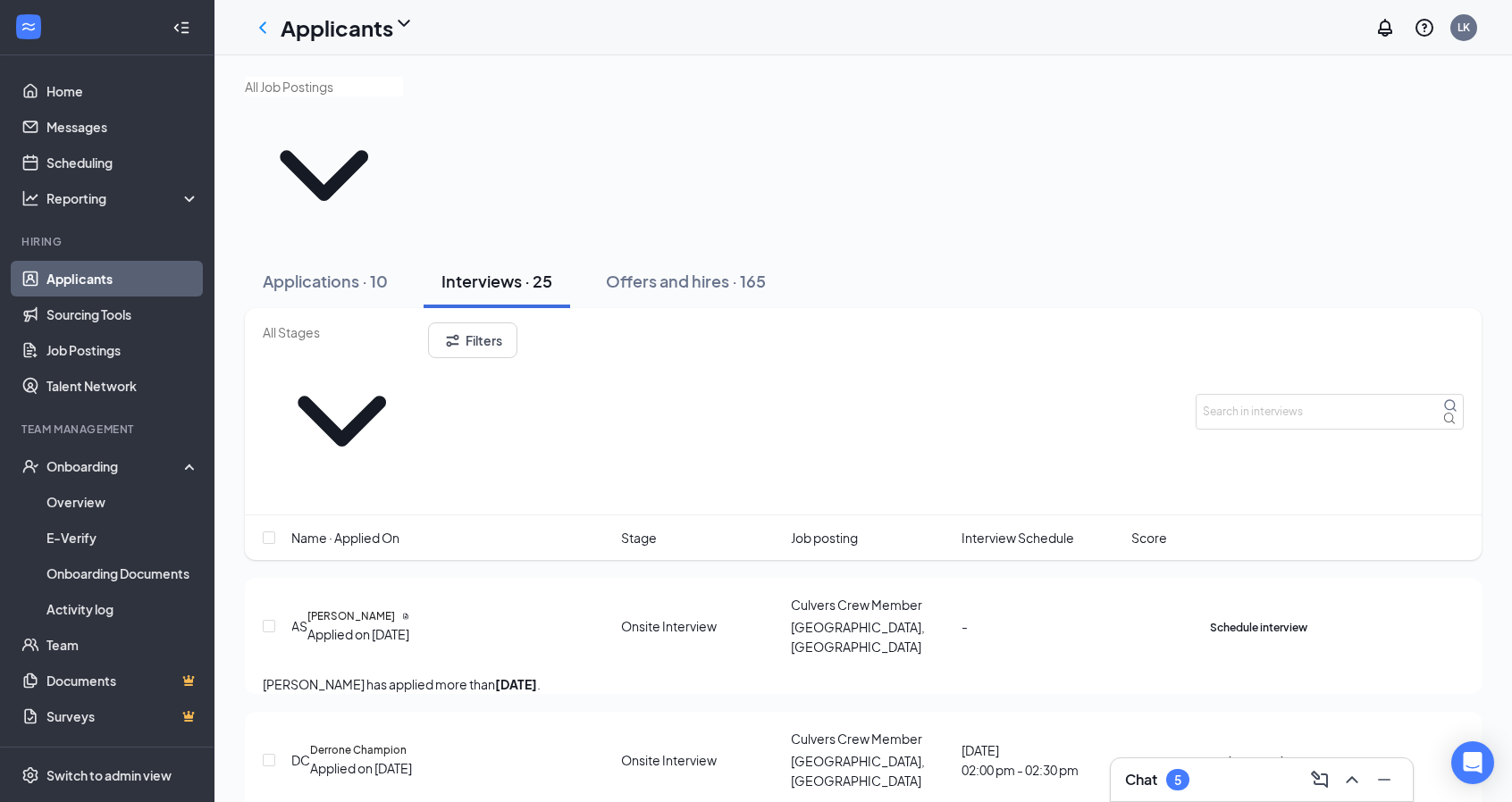
click at [1018, 529] on span "Interview Schedule" at bounding box center [1017, 538] width 113 height 19
click at [517, 323] on button "Filters" at bounding box center [472, 340] width 89 height 36
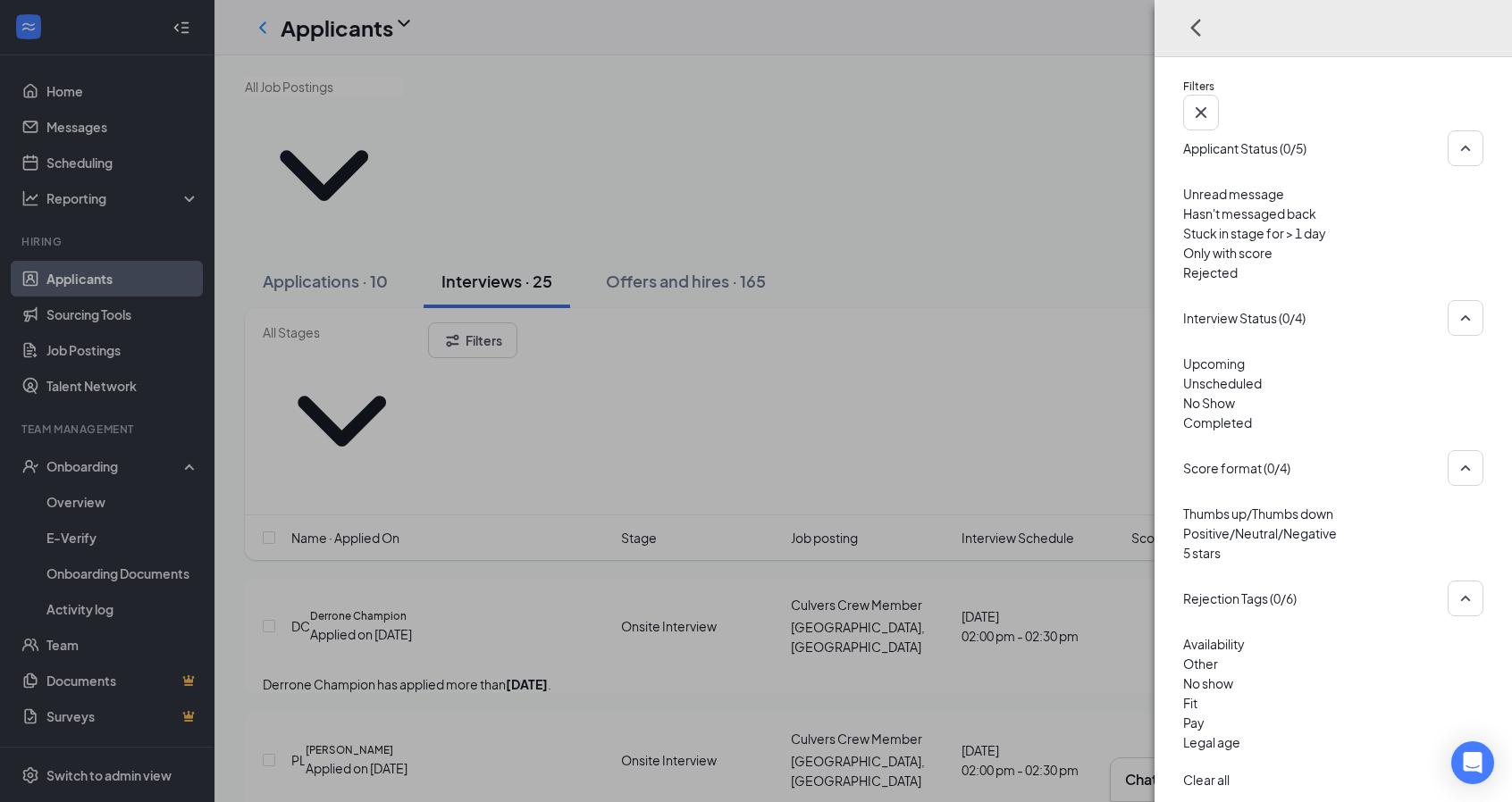
click at [1184, 262] on div at bounding box center [1332, 262] width 300 height 0
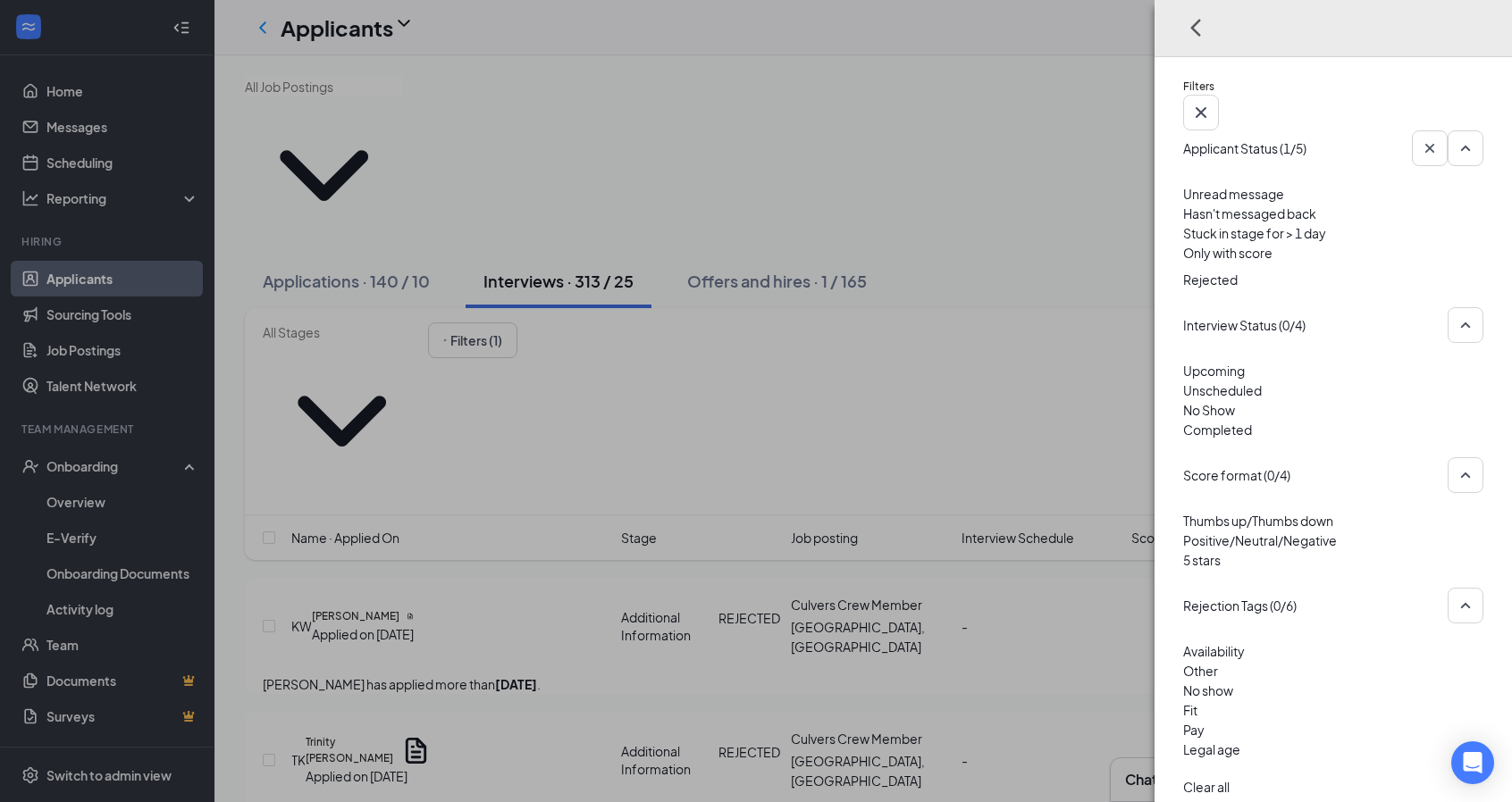
click at [984, 81] on div "Filters Applicant Status (1/5) Unread message Hasn't messaged back Stuck in sta…" at bounding box center [756, 401] width 1512 height 802
click at [1183, 262] on div at bounding box center [1332, 266] width 300 height 7
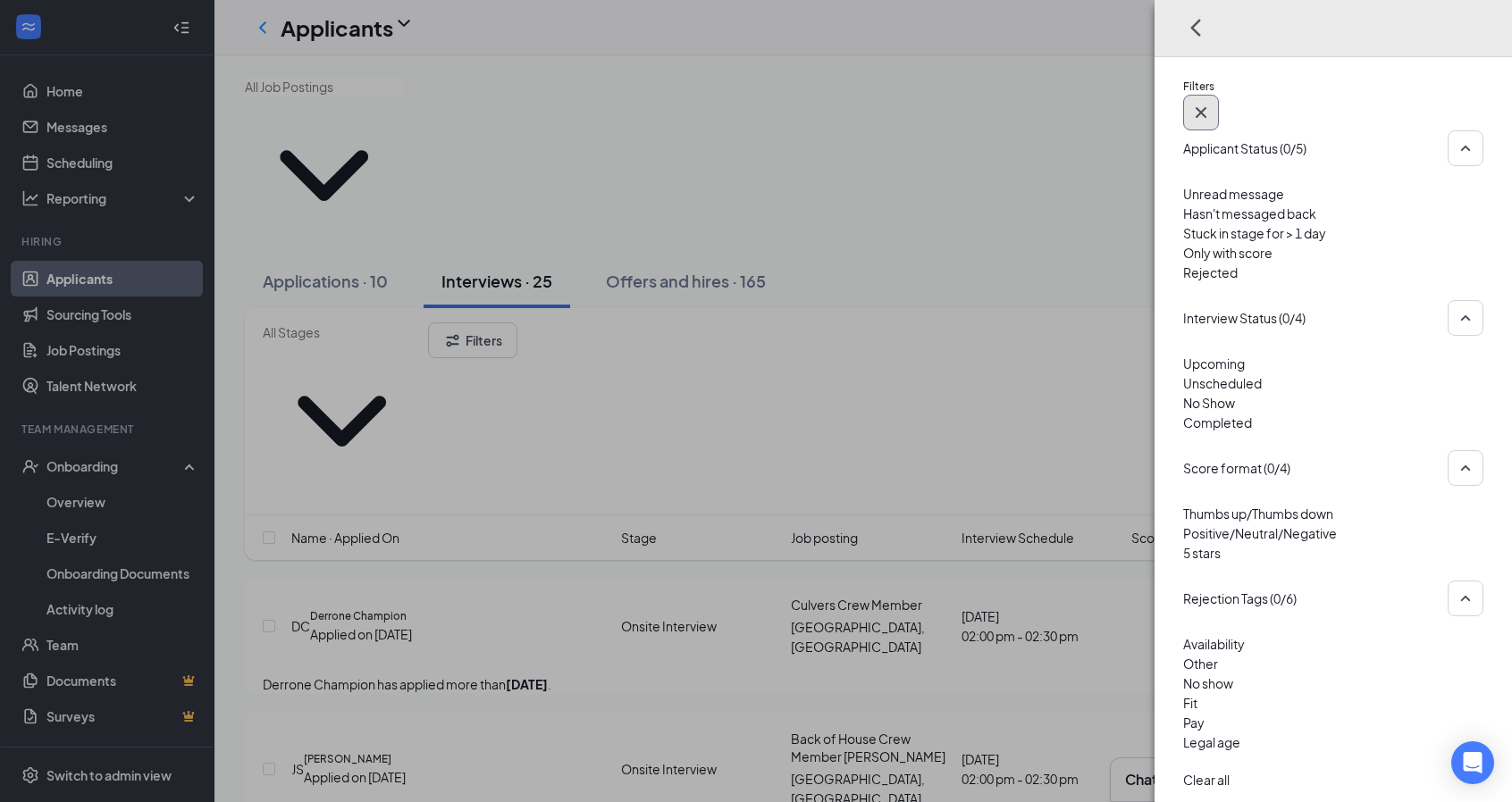
click at [1206, 107] on icon "Cross" at bounding box center [1201, 113] width 11 height 11
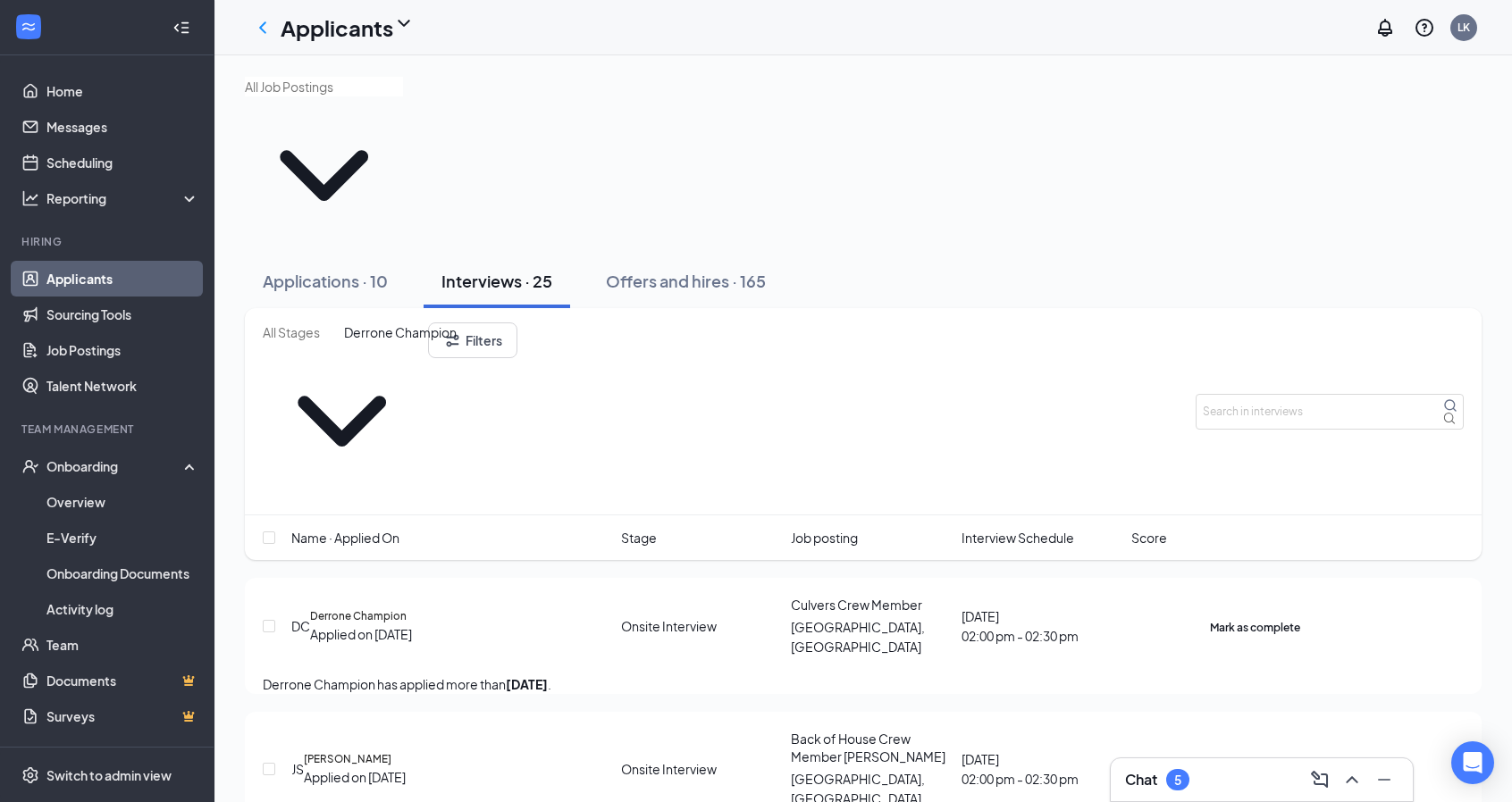
click at [406, 608] on h5 "Derrone Champion" at bounding box center [358, 617] width 96 height 17
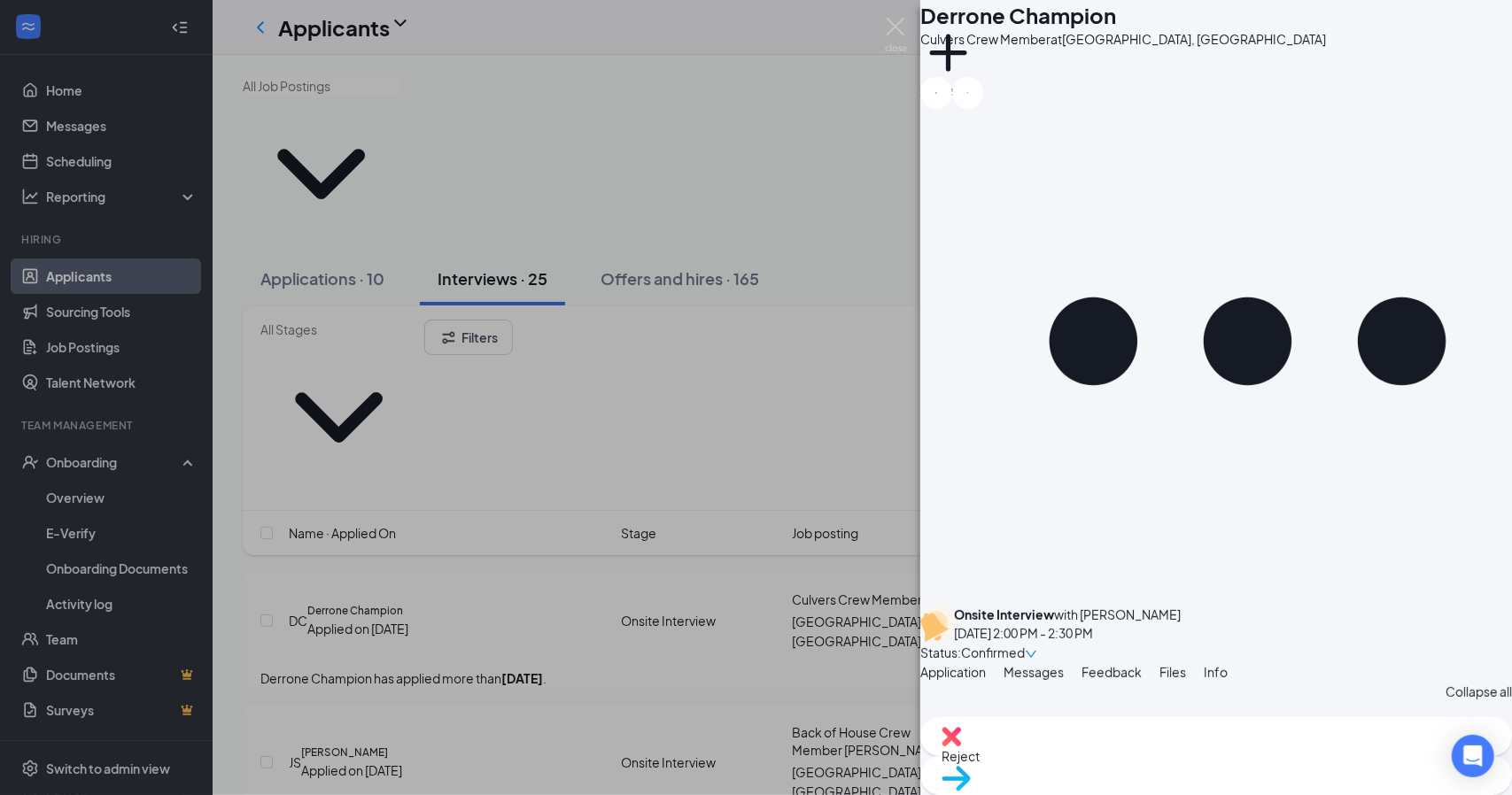
click at [777, 72] on div "DC Derrone Champion Culvers Crew Member at [GEOGRAPHIC_DATA], [GEOGRAPHIC_DATA]…" at bounding box center [756, 398] width 1512 height 795
